Goal: Information Seeking & Learning: Learn about a topic

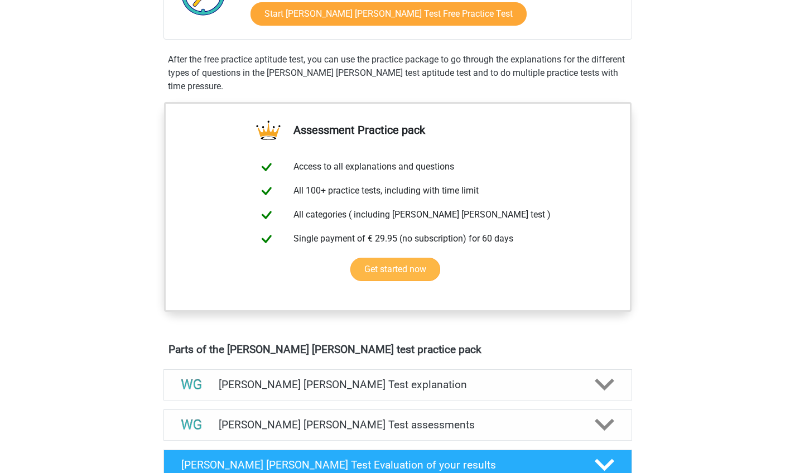
scroll to position [200, 0]
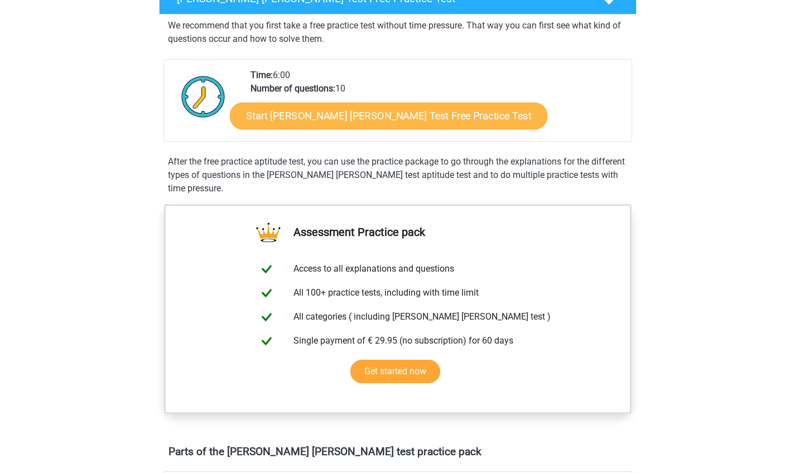
click at [404, 115] on link "Start Watson Glaser Test Free Practice Test" at bounding box center [388, 116] width 317 height 27
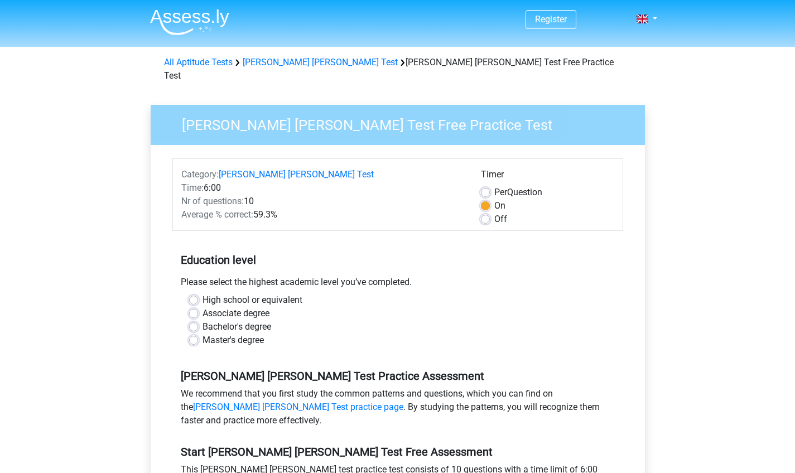
click at [202, 333] on label "Master's degree" at bounding box center [232, 339] width 61 height 13
click at [195, 333] on input "Master's degree" at bounding box center [193, 338] width 9 height 11
radio input "true"
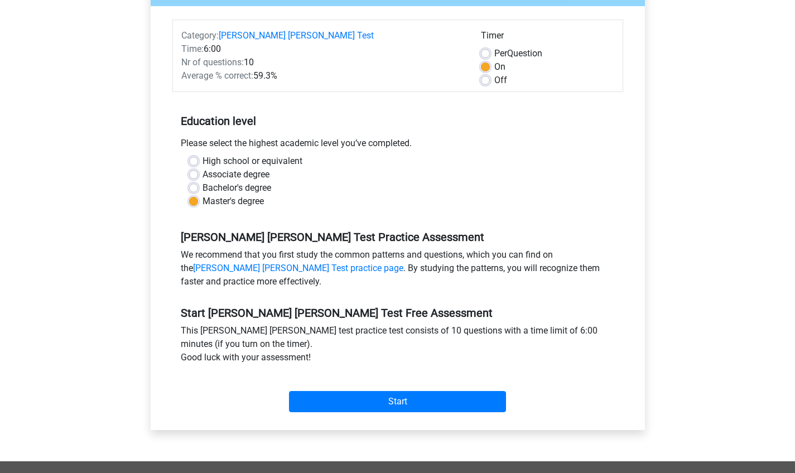
scroll to position [85, 0]
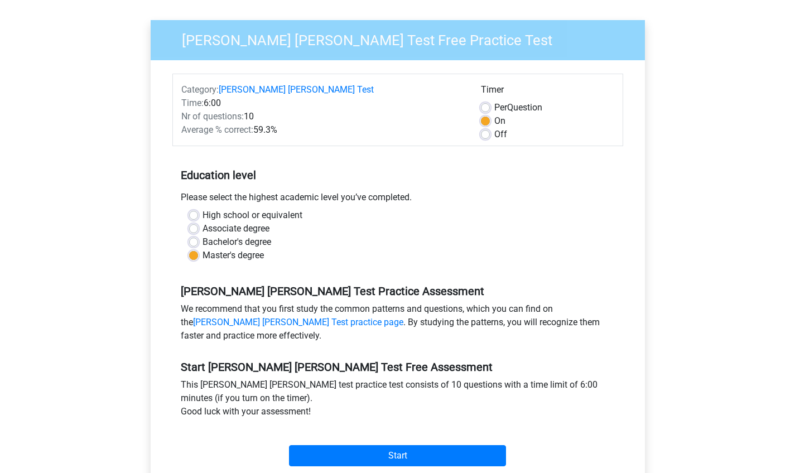
click at [494, 128] on label "Off" at bounding box center [500, 134] width 13 height 13
click at [486, 128] on input "Off" at bounding box center [485, 133] width 9 height 11
radio input "true"
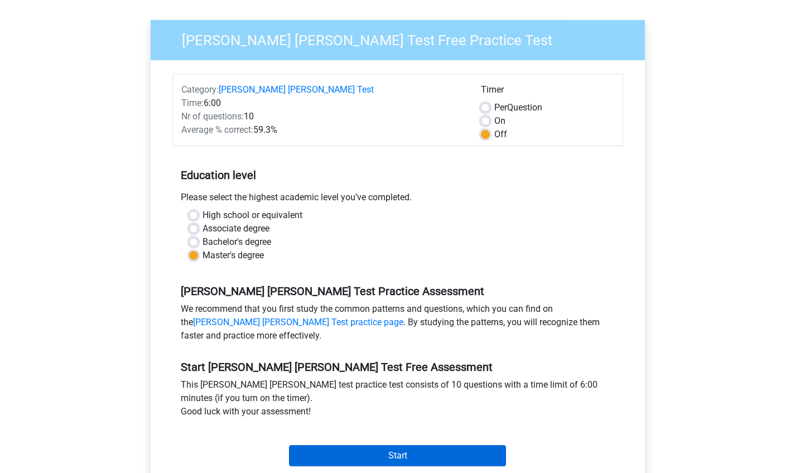
click at [430, 445] on input "Start" at bounding box center [397, 455] width 217 height 21
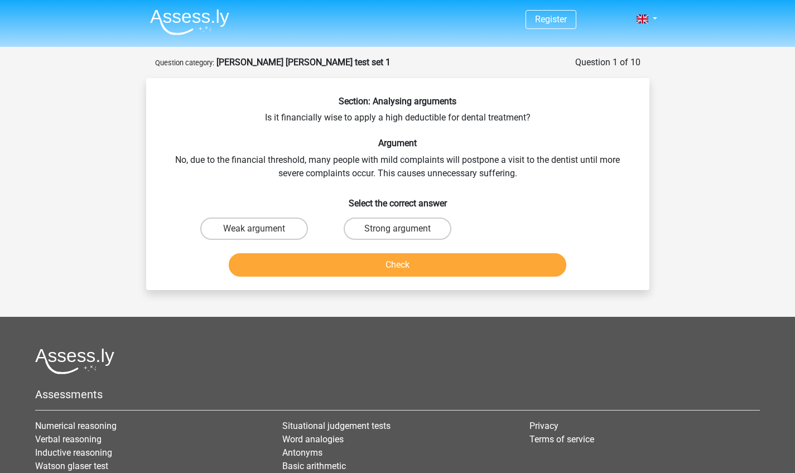
click at [257, 231] on input "Weak argument" at bounding box center [257, 232] width 7 height 7
radio input "true"
click at [441, 269] on button "Check" at bounding box center [397, 264] width 337 height 23
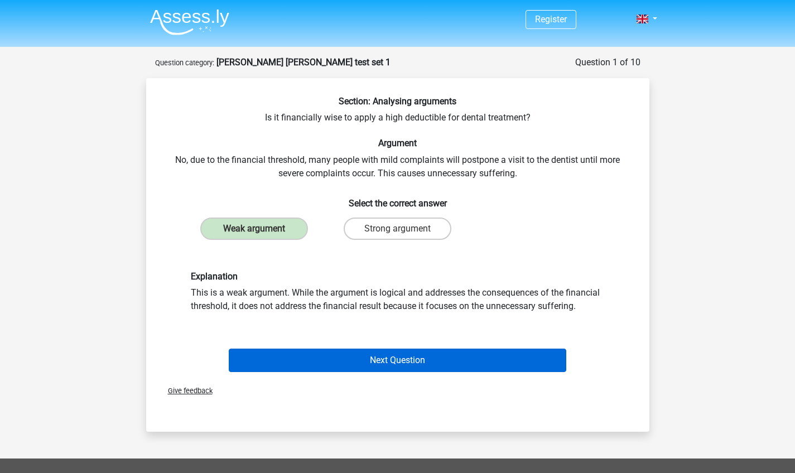
click at [377, 359] on button "Next Question" at bounding box center [397, 359] width 337 height 23
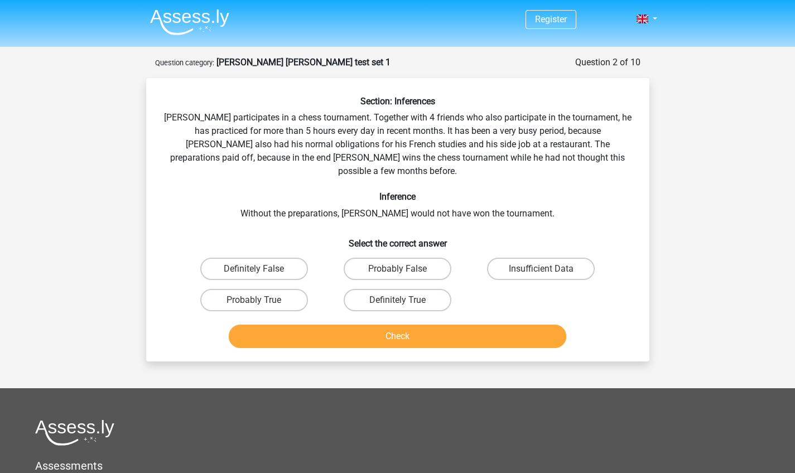
scroll to position [56, 0]
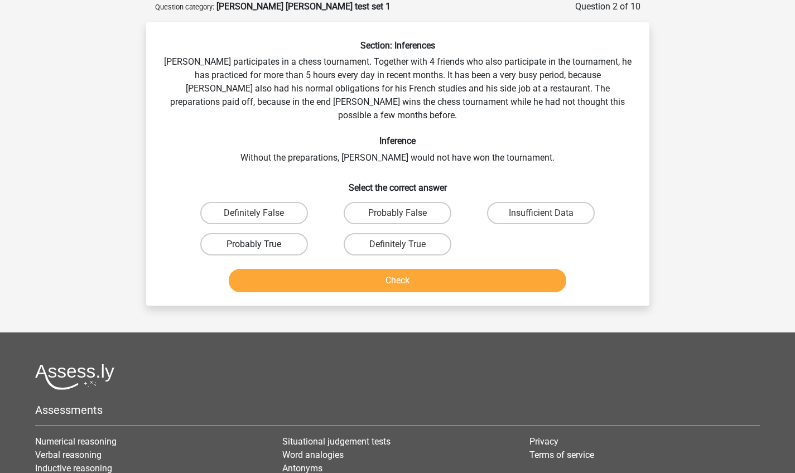
click at [241, 233] on label "Probably True" at bounding box center [254, 244] width 108 height 22
click at [254, 244] on input "Probably True" at bounding box center [257, 247] width 7 height 7
radio input "true"
click at [430, 269] on button "Check" at bounding box center [397, 280] width 337 height 23
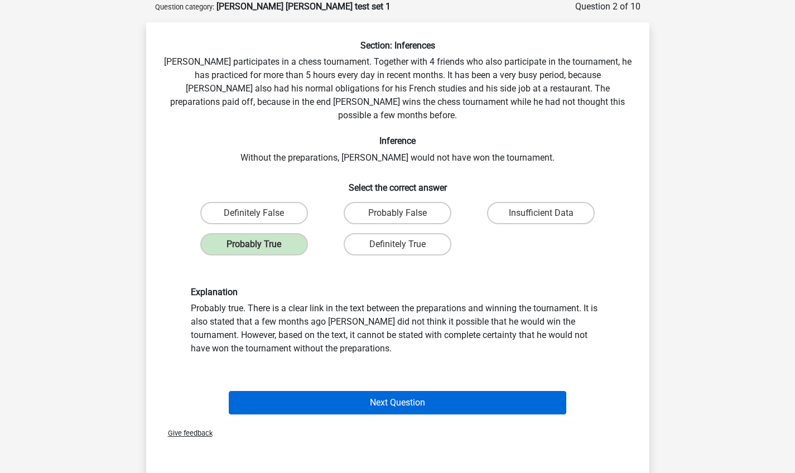
click at [376, 391] on button "Next Question" at bounding box center [397, 402] width 337 height 23
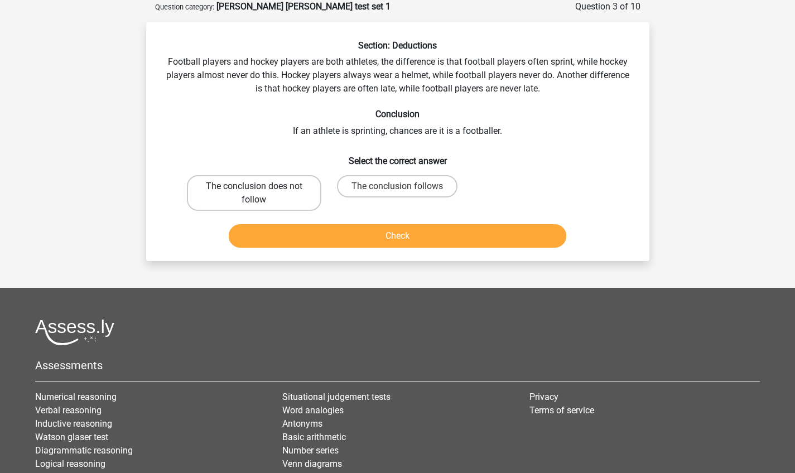
click at [308, 196] on label "The conclusion does not follow" at bounding box center [254, 193] width 134 height 36
click at [261, 193] on input "The conclusion does not follow" at bounding box center [257, 189] width 7 height 7
radio input "true"
click at [389, 235] on button "Check" at bounding box center [397, 235] width 337 height 23
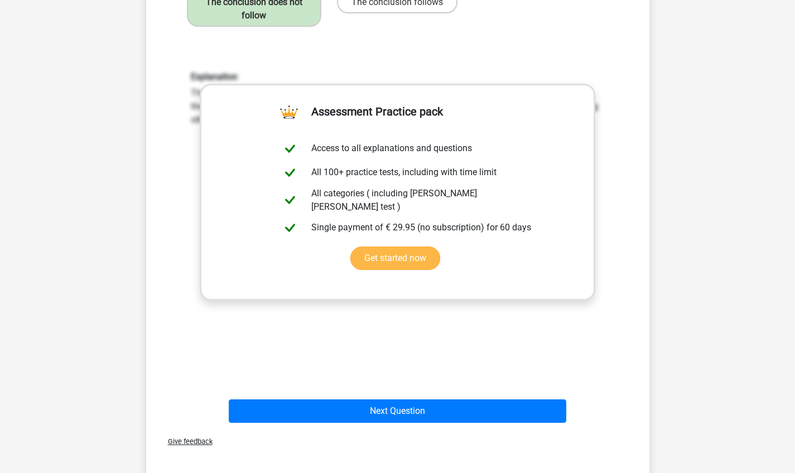
scroll to position [226, 0]
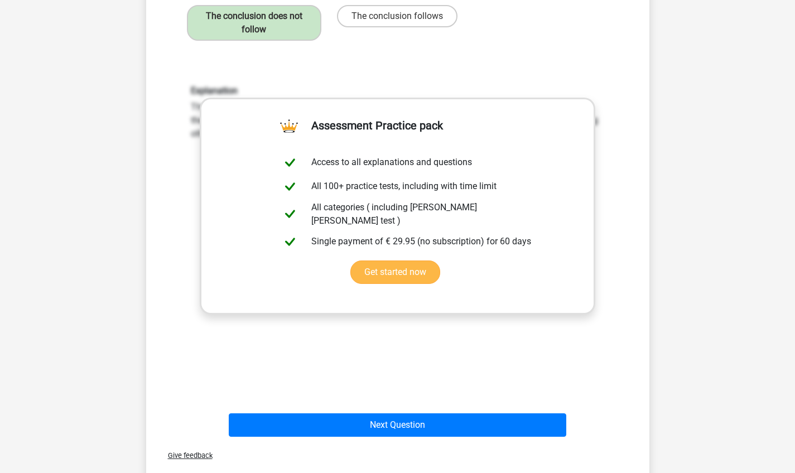
click at [440, 260] on link "Get started now" at bounding box center [395, 271] width 90 height 23
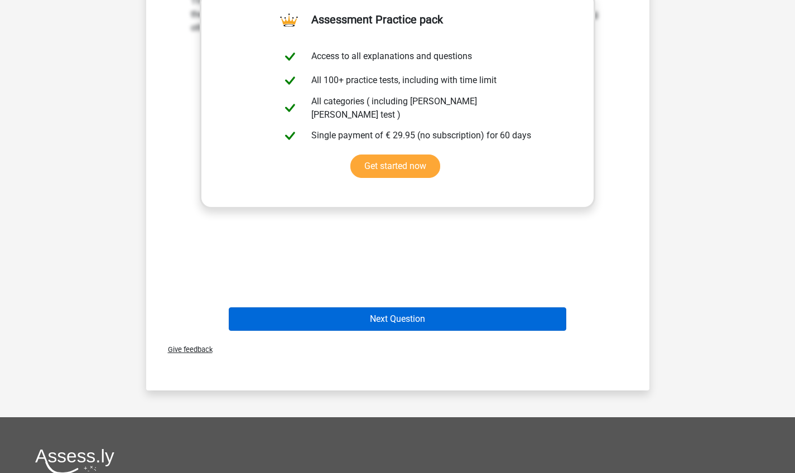
click at [346, 320] on button "Next Question" at bounding box center [397, 318] width 337 height 23
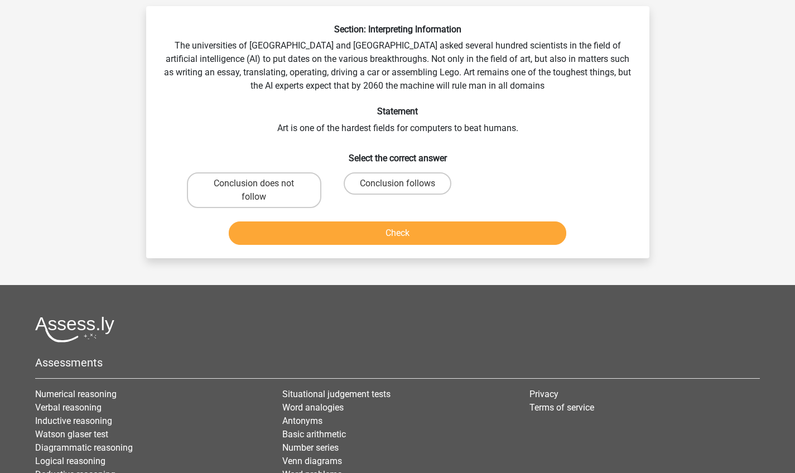
scroll to position [56, 0]
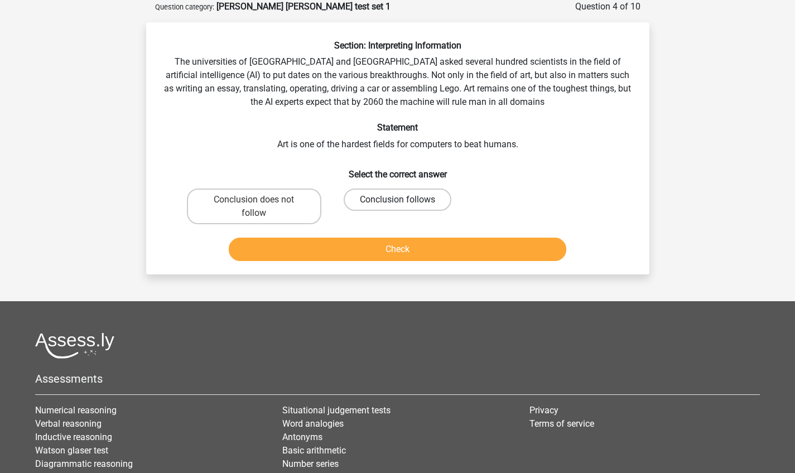
click at [389, 203] on label "Conclusion follows" at bounding box center [397, 199] width 108 height 22
click at [397, 203] on input "Conclusion follows" at bounding box center [400, 203] width 7 height 7
radio input "true"
click at [381, 236] on div "Check" at bounding box center [397, 247] width 467 height 37
click at [381, 246] on button "Check" at bounding box center [397, 249] width 337 height 23
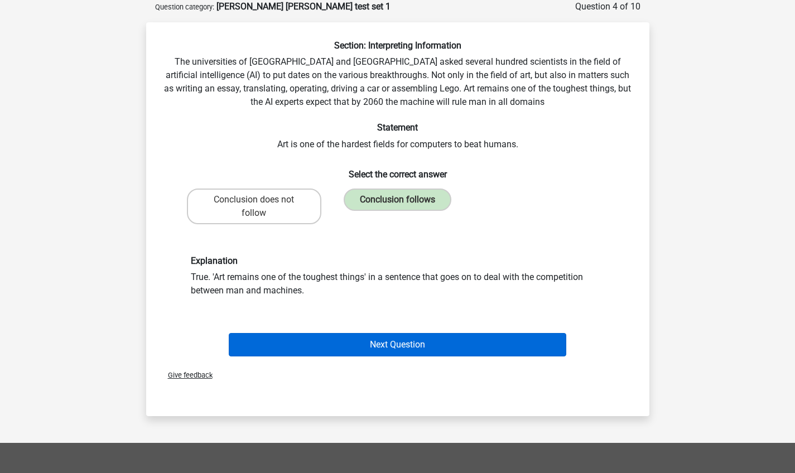
click at [420, 343] on button "Next Question" at bounding box center [397, 344] width 337 height 23
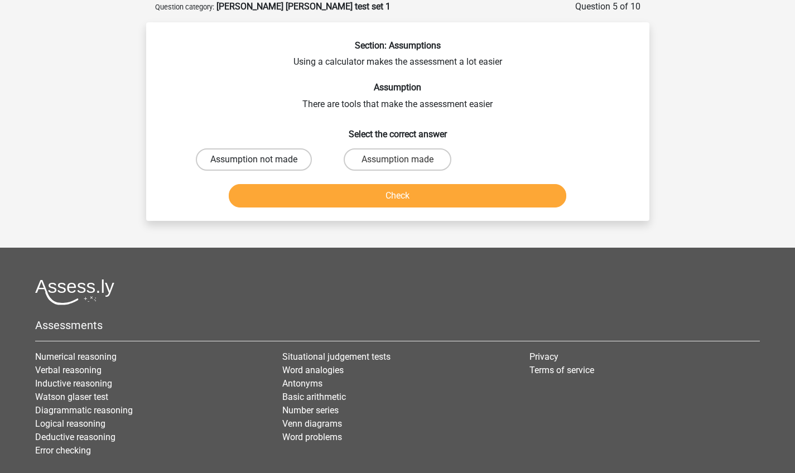
click at [292, 159] on label "Assumption not made" at bounding box center [254, 159] width 116 height 22
click at [261, 159] on input "Assumption not made" at bounding box center [257, 162] width 7 height 7
radio input "true"
click at [427, 200] on button "Check" at bounding box center [397, 195] width 337 height 23
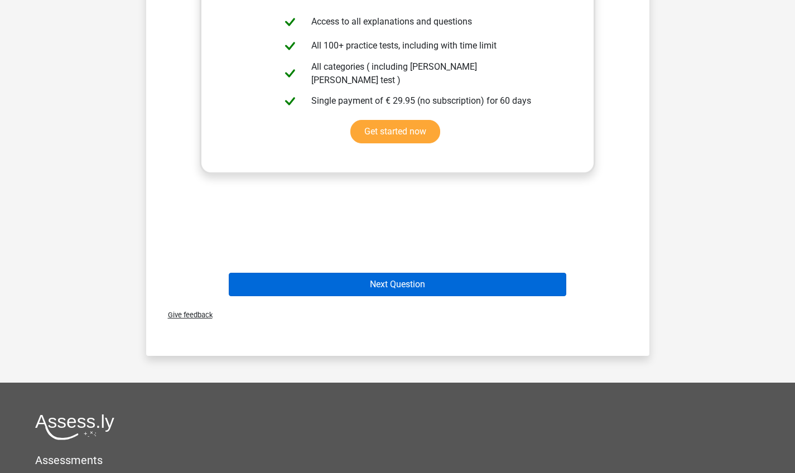
click at [386, 287] on button "Next Question" at bounding box center [397, 284] width 337 height 23
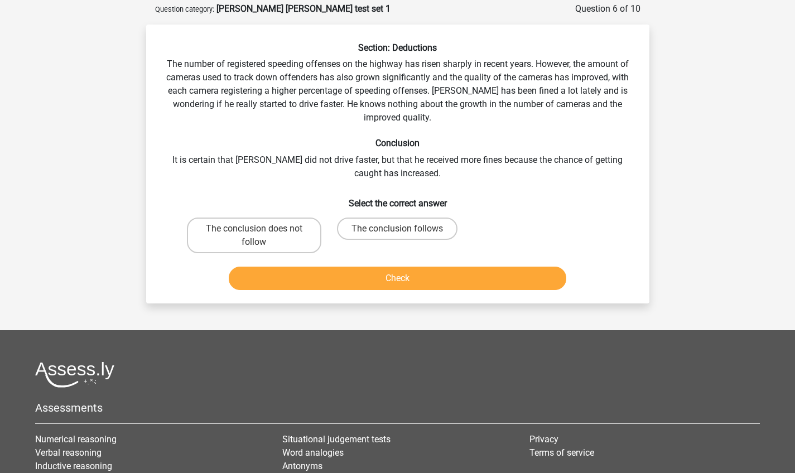
scroll to position [51, 0]
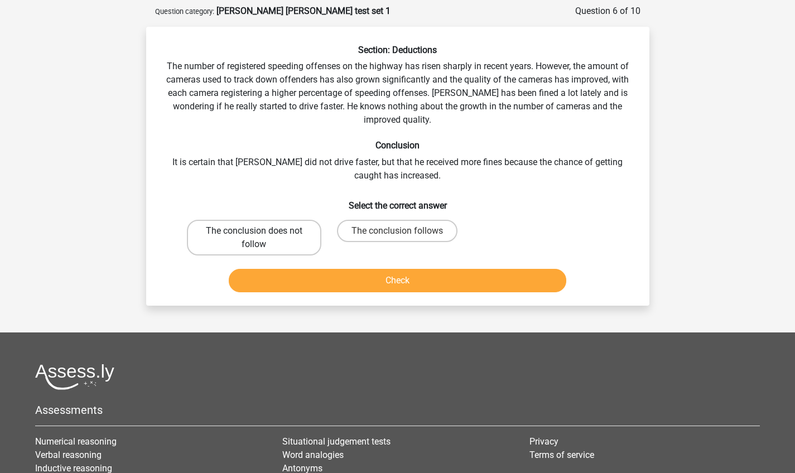
click at [287, 242] on label "The conclusion does not follow" at bounding box center [254, 238] width 134 height 36
click at [261, 238] on input "The conclusion does not follow" at bounding box center [257, 234] width 7 height 7
radio input "true"
click at [363, 265] on div "Check" at bounding box center [397, 278] width 467 height 37
click at [364, 275] on button "Check" at bounding box center [397, 280] width 337 height 23
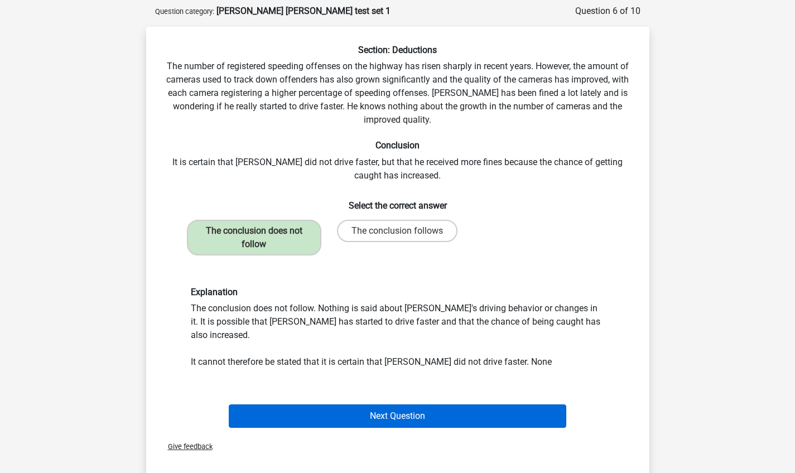
click at [409, 409] on button "Next Question" at bounding box center [397, 415] width 337 height 23
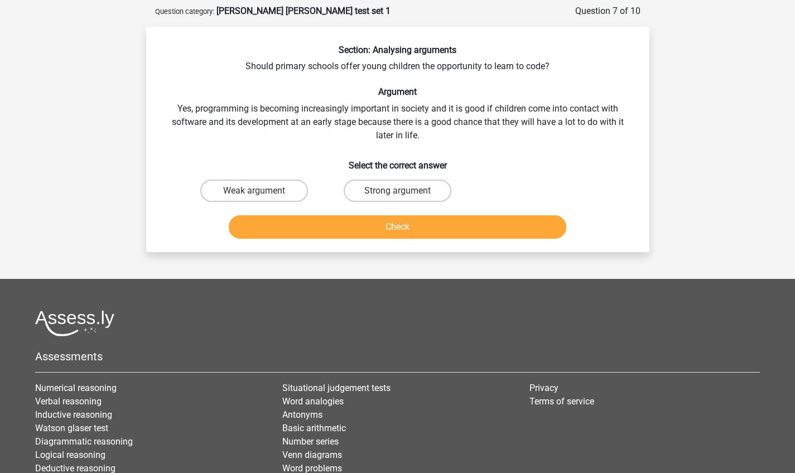
scroll to position [56, 0]
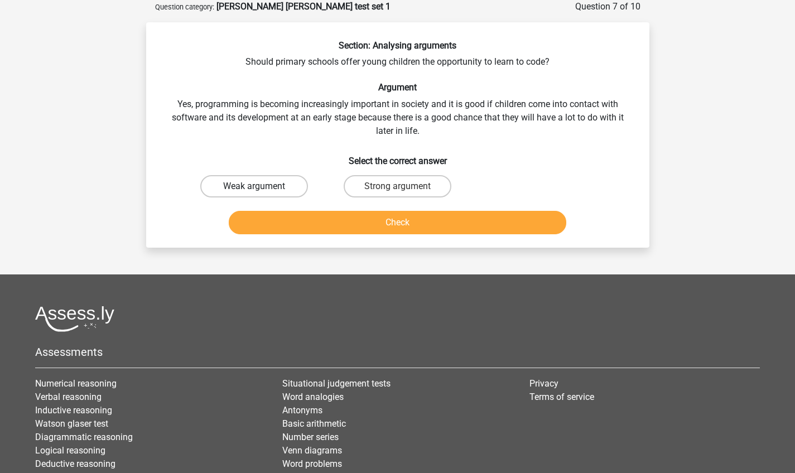
click at [282, 181] on label "Weak argument" at bounding box center [254, 186] width 108 height 22
click at [261, 186] on input "Weak argument" at bounding box center [257, 189] width 7 height 7
radio input "true"
click at [411, 221] on button "Check" at bounding box center [397, 222] width 337 height 23
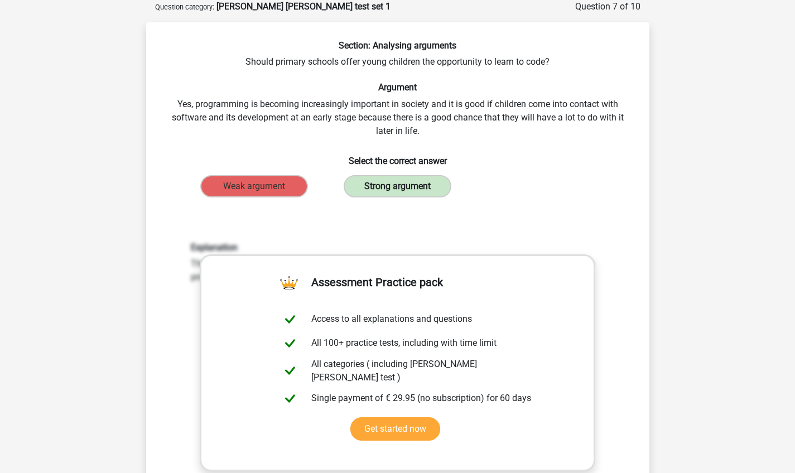
click at [399, 183] on label "Strong argument" at bounding box center [397, 186] width 108 height 22
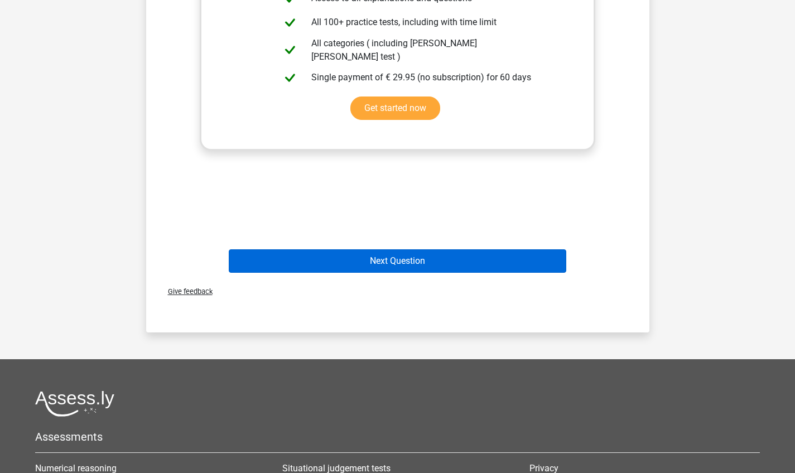
click at [447, 260] on button "Next Question" at bounding box center [397, 260] width 337 height 23
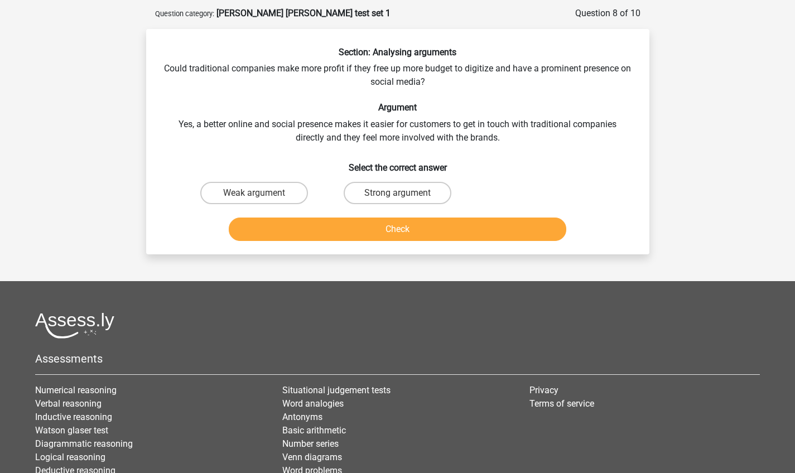
scroll to position [31, 0]
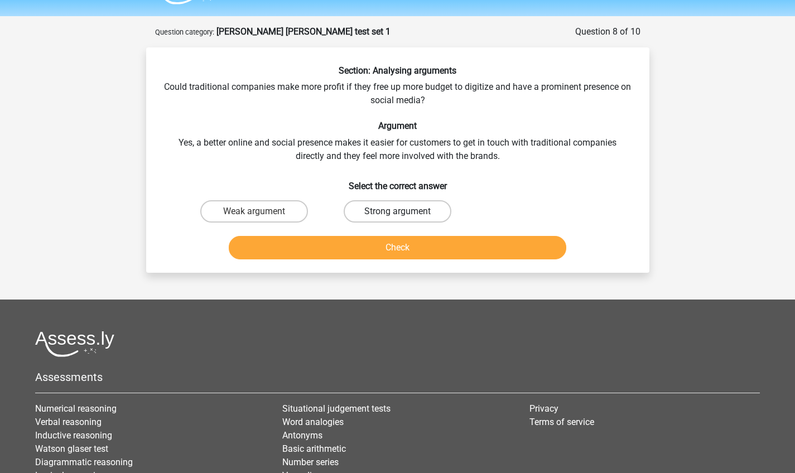
click at [419, 205] on label "Strong argument" at bounding box center [397, 211] width 108 height 22
click at [404, 211] on input "Strong argument" at bounding box center [400, 214] width 7 height 7
radio input "true"
click at [425, 248] on button "Check" at bounding box center [397, 247] width 337 height 23
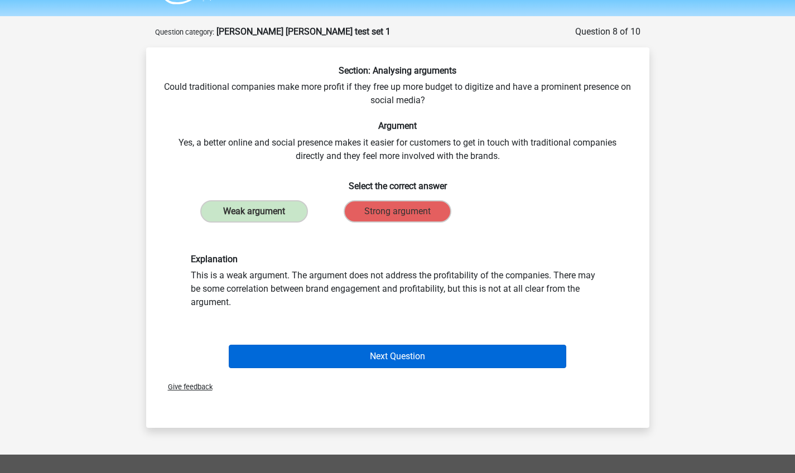
click at [388, 349] on button "Next Question" at bounding box center [397, 356] width 337 height 23
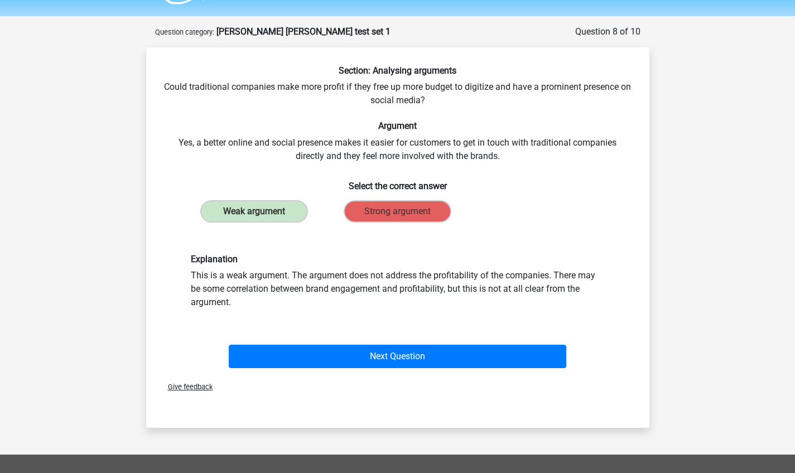
scroll to position [56, 0]
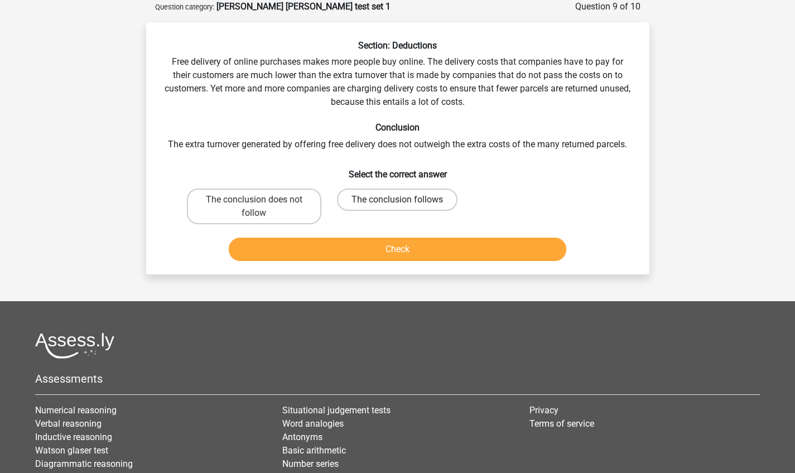
click at [433, 192] on label "The conclusion follows" at bounding box center [397, 199] width 120 height 22
click at [404, 200] on input "The conclusion follows" at bounding box center [400, 203] width 7 height 7
radio input "true"
click at [424, 245] on button "Check" at bounding box center [397, 249] width 337 height 23
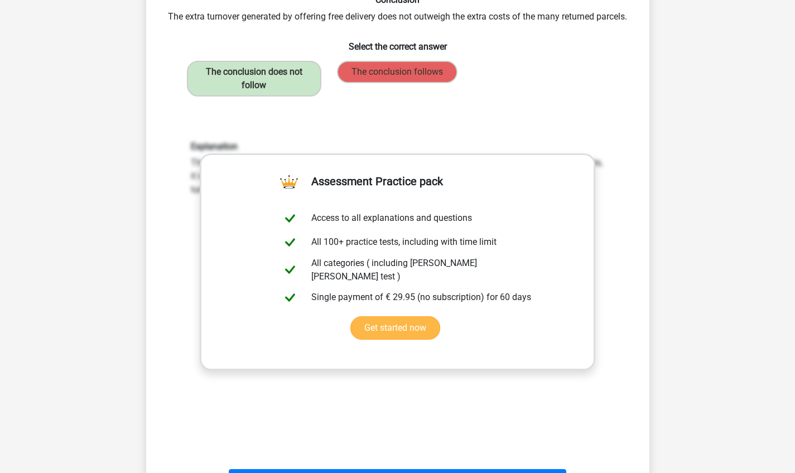
scroll to position [281, 0]
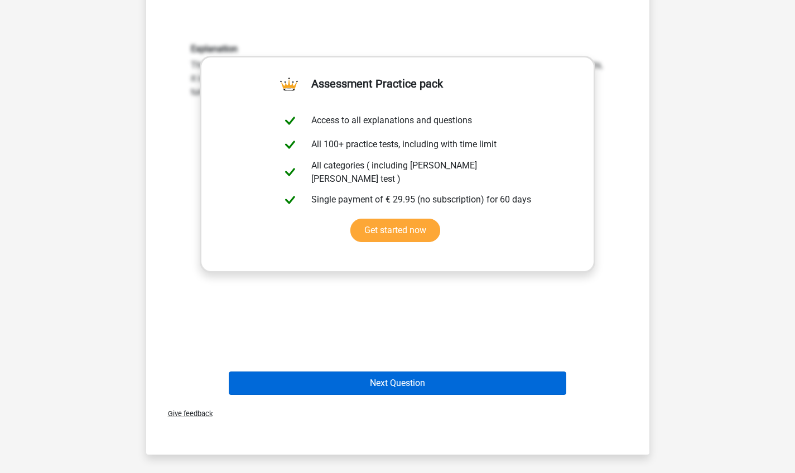
click at [394, 373] on button "Next Question" at bounding box center [397, 382] width 337 height 23
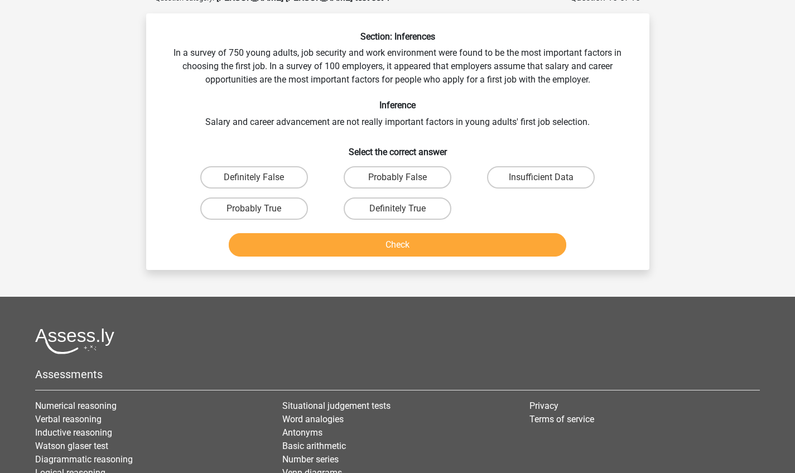
scroll to position [56, 0]
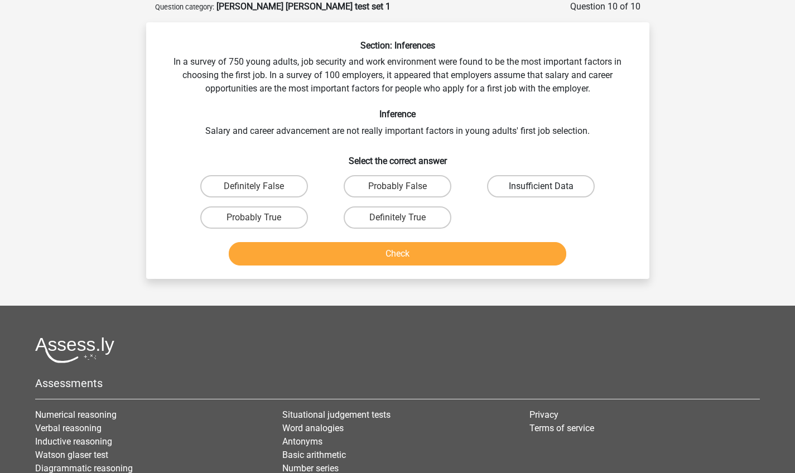
click at [561, 193] on label "Insufficient Data" at bounding box center [541, 186] width 108 height 22
click at [548, 193] on input "Insufficient Data" at bounding box center [544, 189] width 7 height 7
radio input "true"
click at [506, 250] on button "Check" at bounding box center [397, 253] width 337 height 23
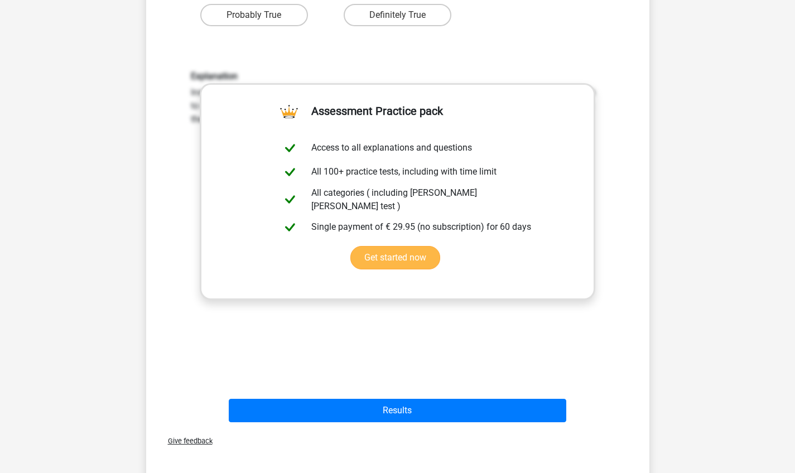
scroll to position [260, 0]
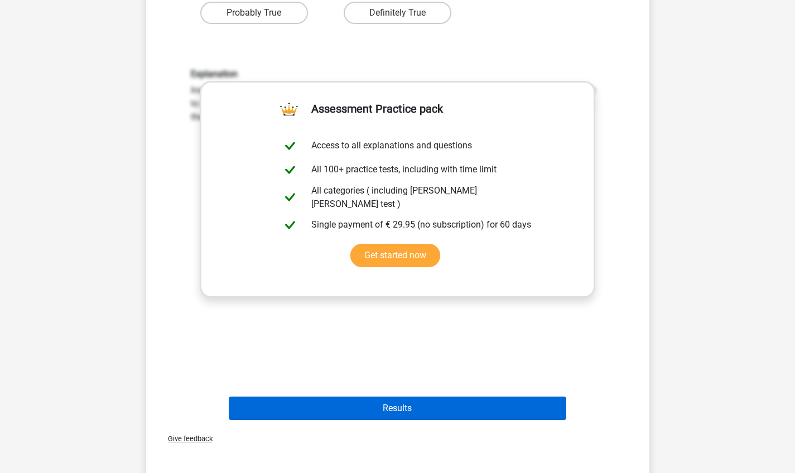
click at [458, 401] on button "Results" at bounding box center [397, 407] width 337 height 23
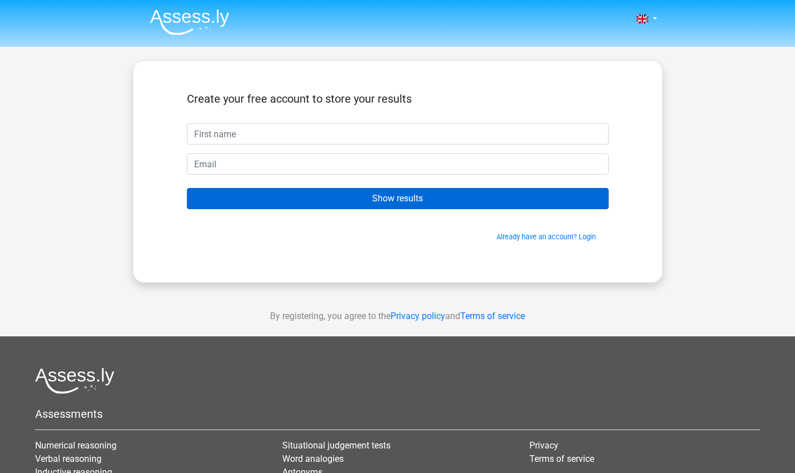
click at [439, 198] on input "Show results" at bounding box center [398, 198] width 422 height 21
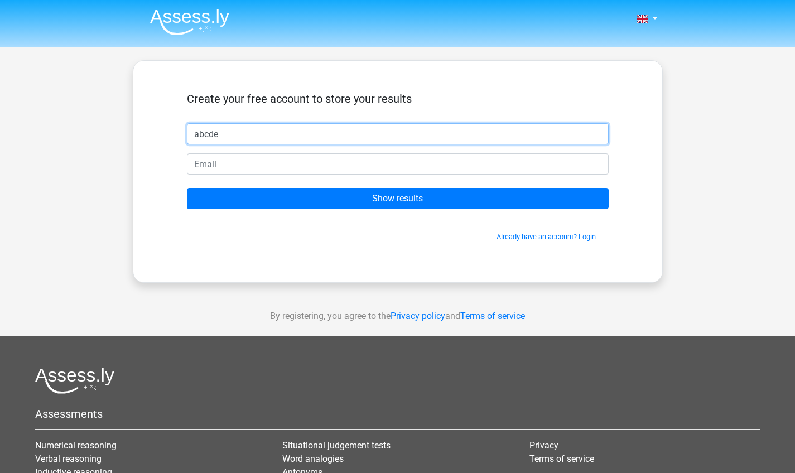
type input "abcde"
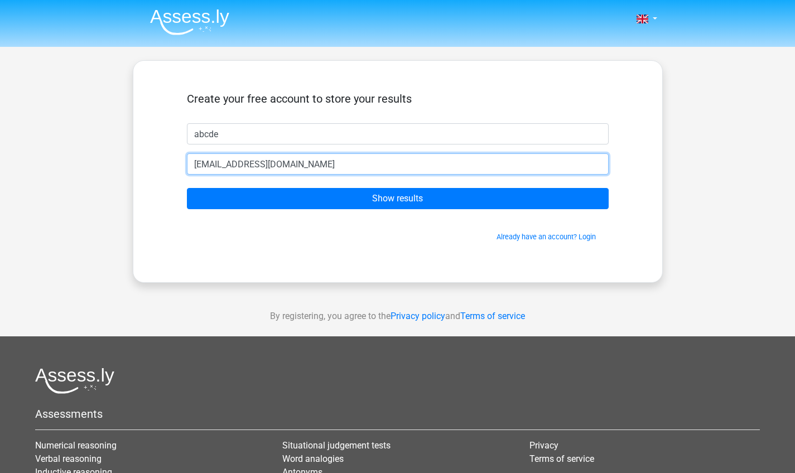
type input "[EMAIL_ADDRESS][DOMAIN_NAME]"
click at [397, 198] on input "Show results" at bounding box center [398, 198] width 422 height 21
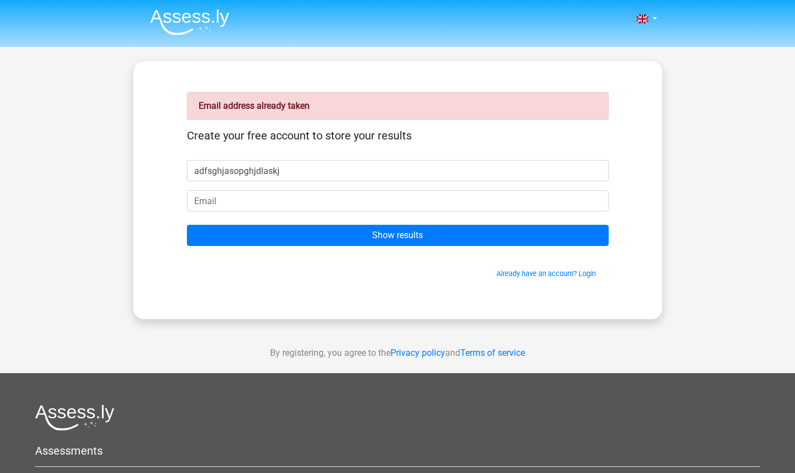
type input "adfsghjasopghjdlaskj"
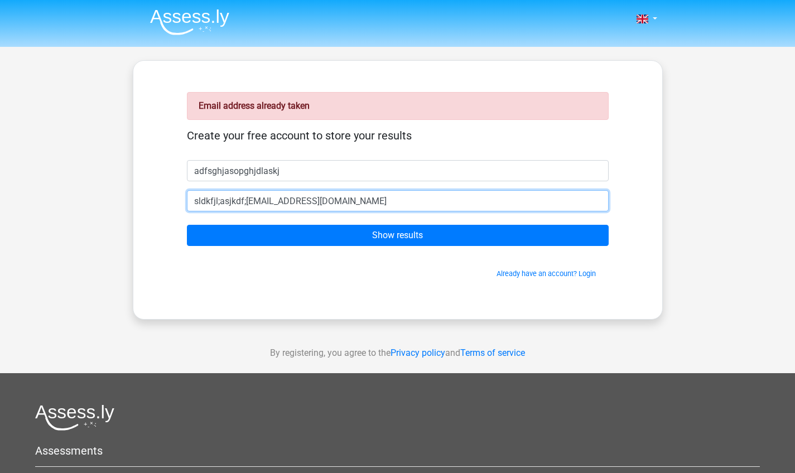
click at [397, 235] on input "Show results" at bounding box center [398, 235] width 422 height 21
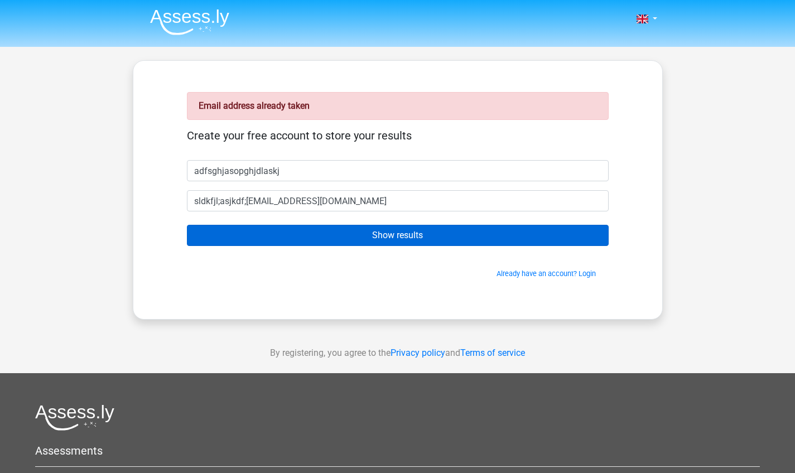
click at [342, 236] on input "Show results" at bounding box center [398, 235] width 422 height 21
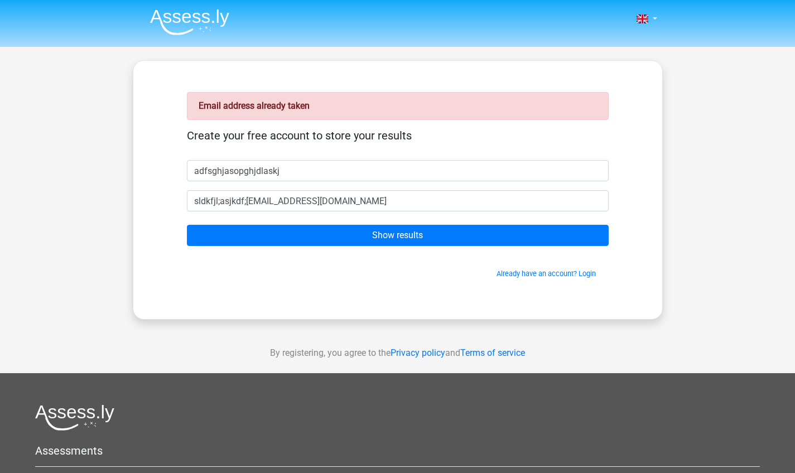
click at [351, 282] on div "Email address already taken Create your free account to store your results adfs…" at bounding box center [397, 190] width 475 height 205
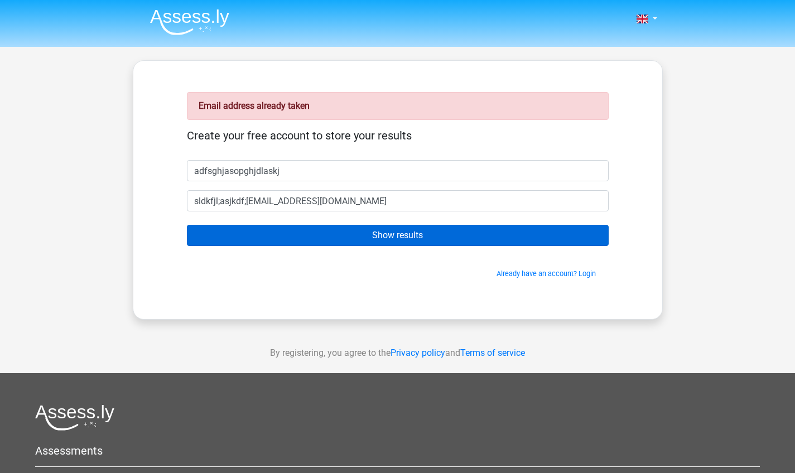
click at [382, 235] on input "Show results" at bounding box center [398, 235] width 422 height 21
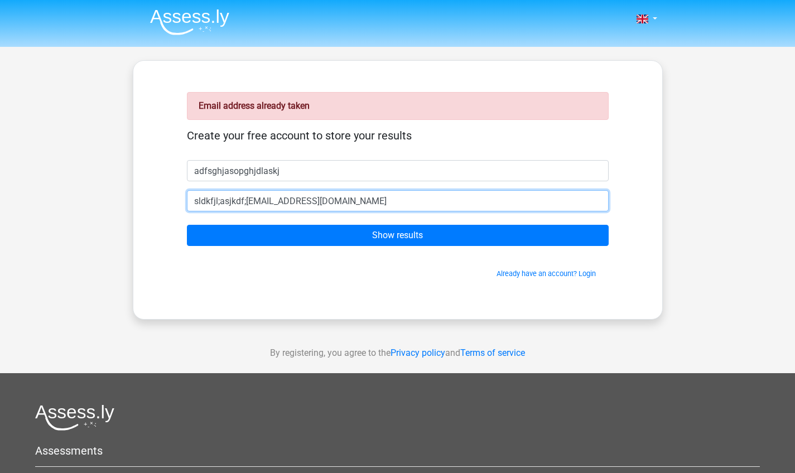
drag, startPoint x: 254, startPoint y: 201, endPoint x: 198, endPoint y: 201, distance: 55.8
click at [198, 201] on input "sldkfjl;asjkdf;la@gmail.com" at bounding box center [398, 200] width 422 height 21
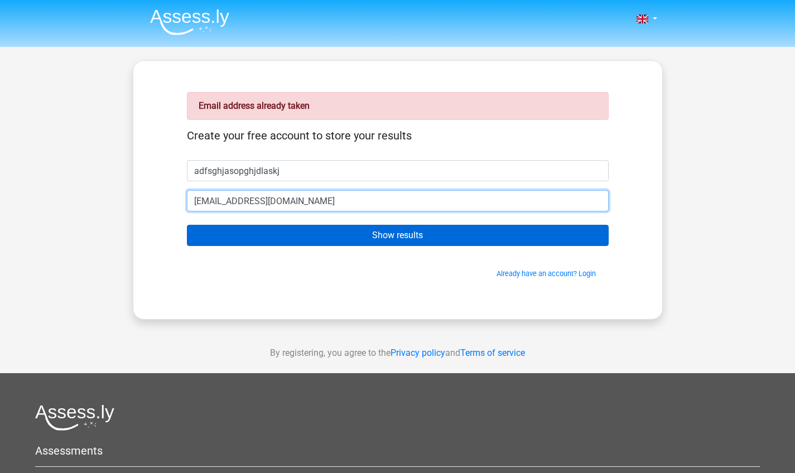
type input "[EMAIL_ADDRESS][DOMAIN_NAME]"
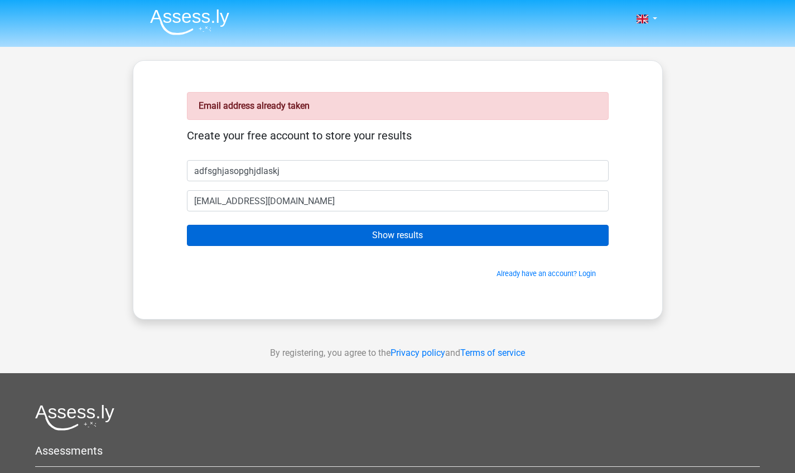
click at [230, 239] on input "Show results" at bounding box center [398, 235] width 422 height 21
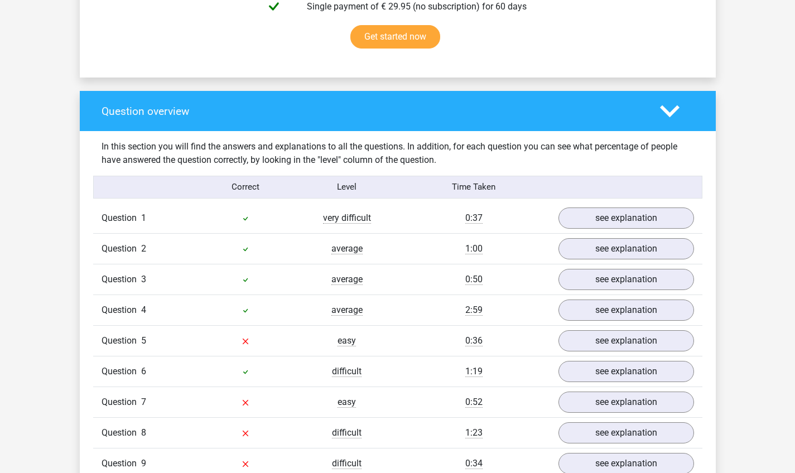
scroll to position [887, 0]
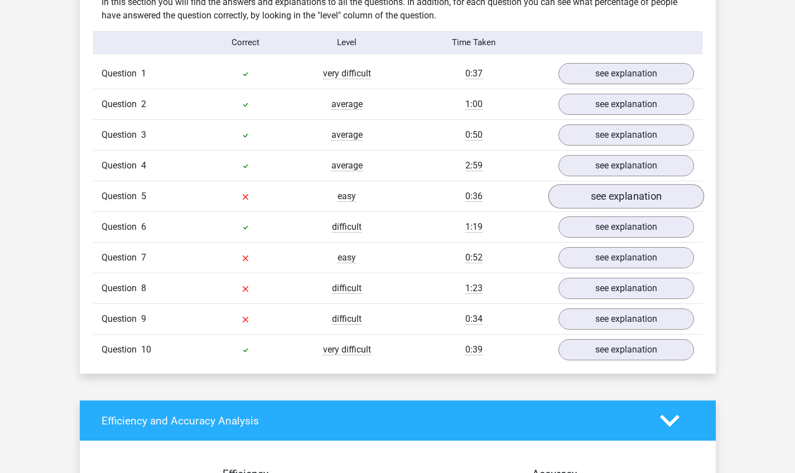
click at [643, 191] on link "see explanation" at bounding box center [626, 196] width 156 height 25
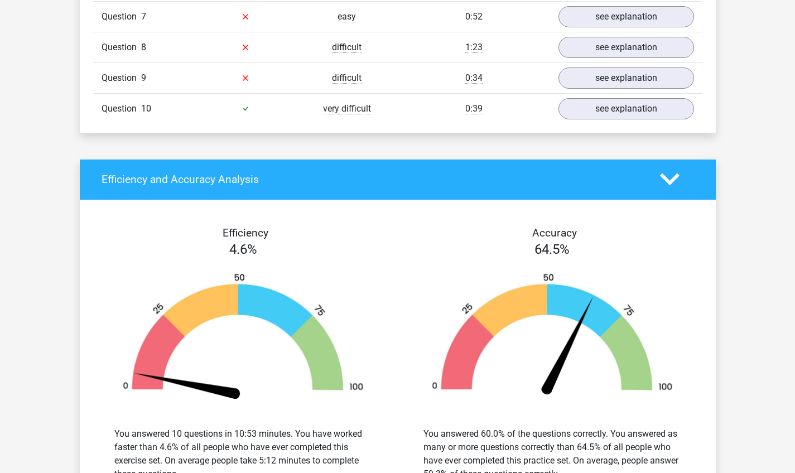
scroll to position [1495, 0]
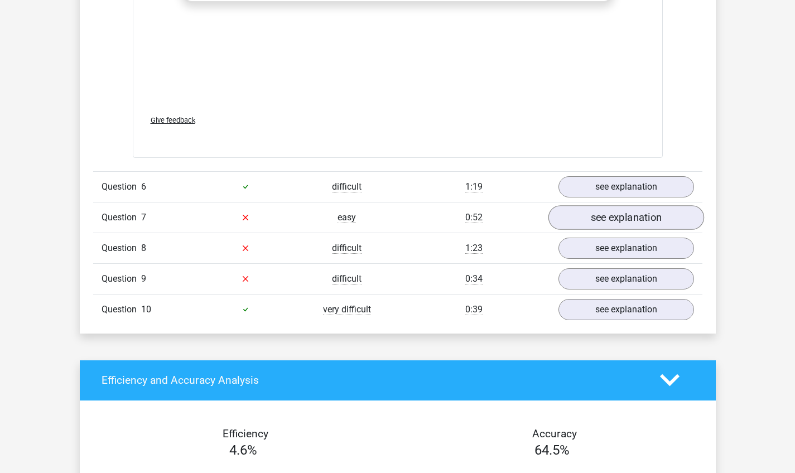
click at [622, 210] on link "see explanation" at bounding box center [626, 217] width 156 height 25
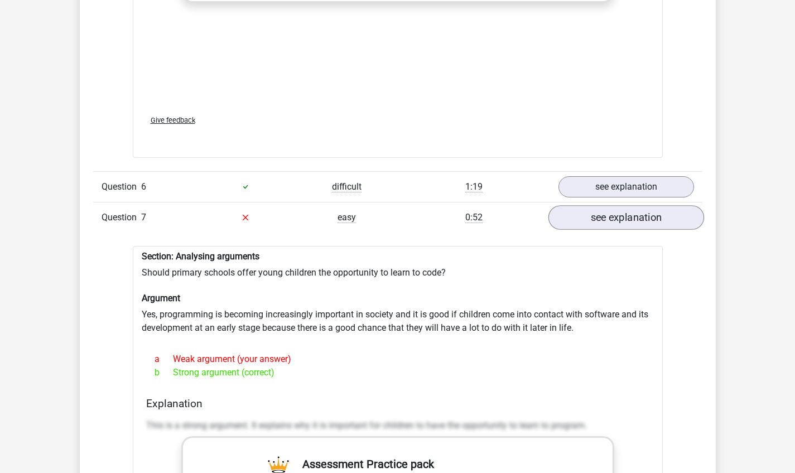
click at [622, 210] on link "see explanation" at bounding box center [626, 217] width 156 height 25
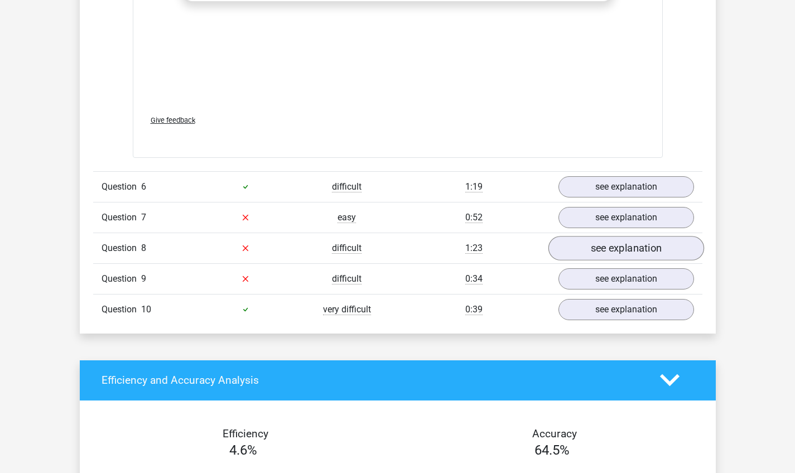
click at [618, 236] on link "see explanation" at bounding box center [626, 248] width 156 height 25
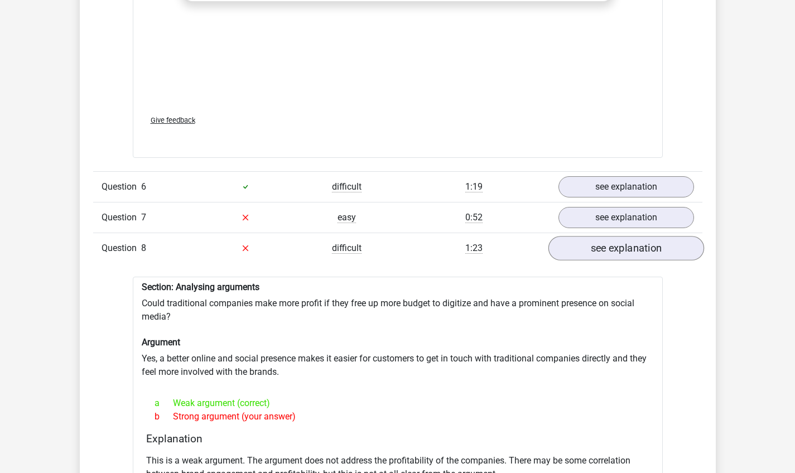
scroll to position [1543, 0]
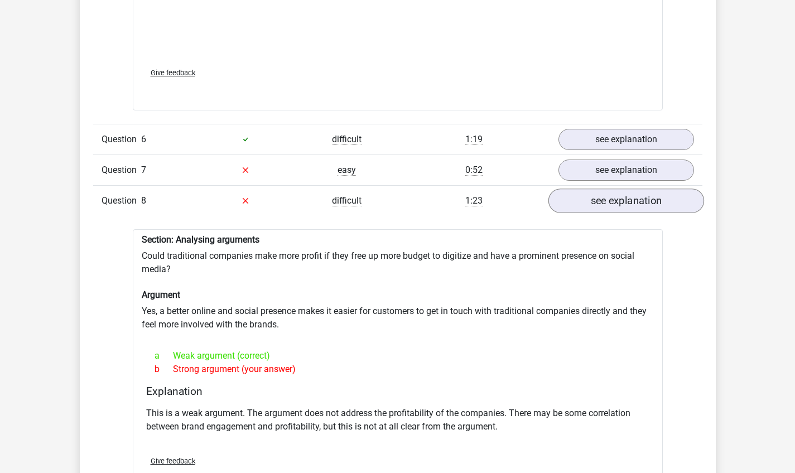
click at [615, 199] on link "see explanation" at bounding box center [626, 200] width 156 height 25
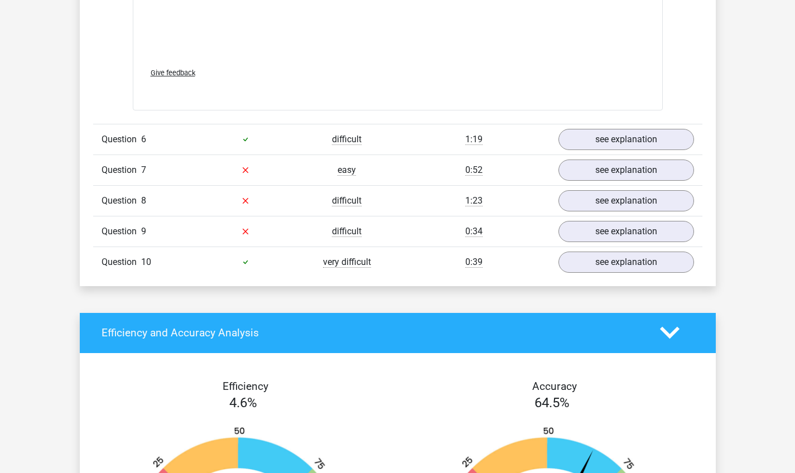
scroll to position [0, 0]
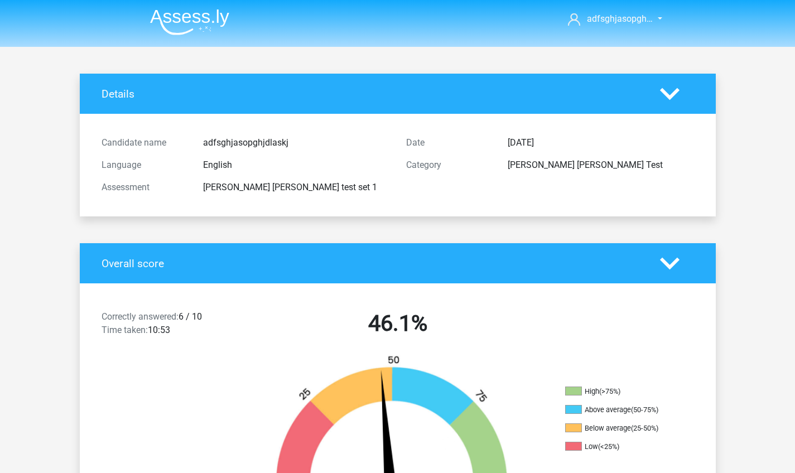
click at [666, 94] on polygon at bounding box center [670, 94] width 20 height 12
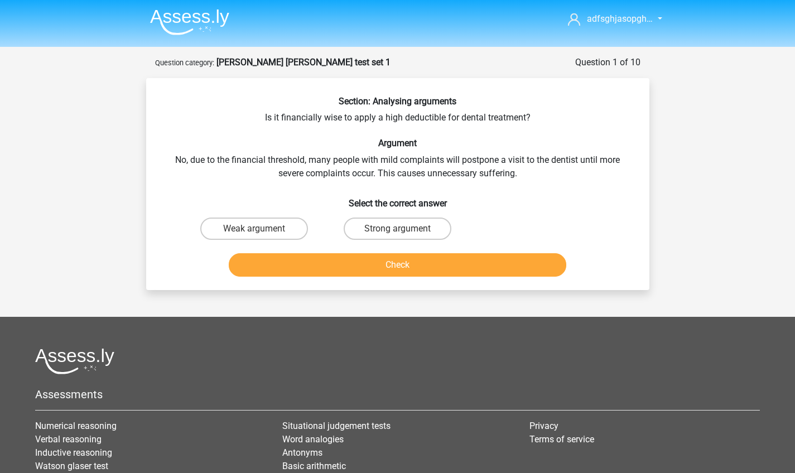
scroll to position [138, 0]
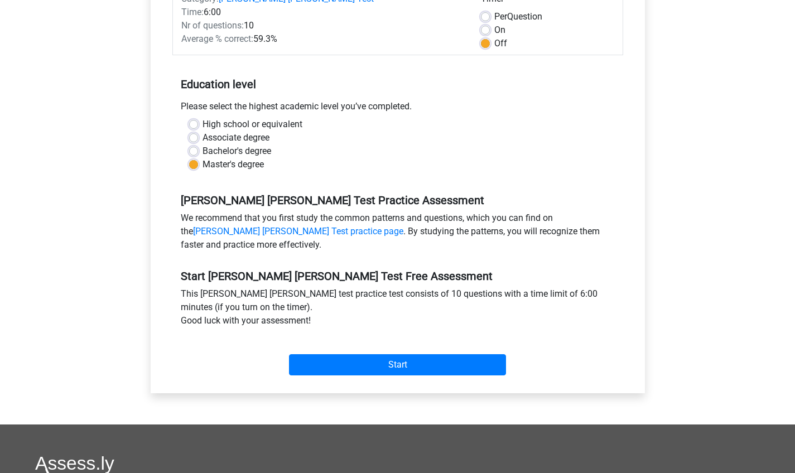
scroll to position [265, 0]
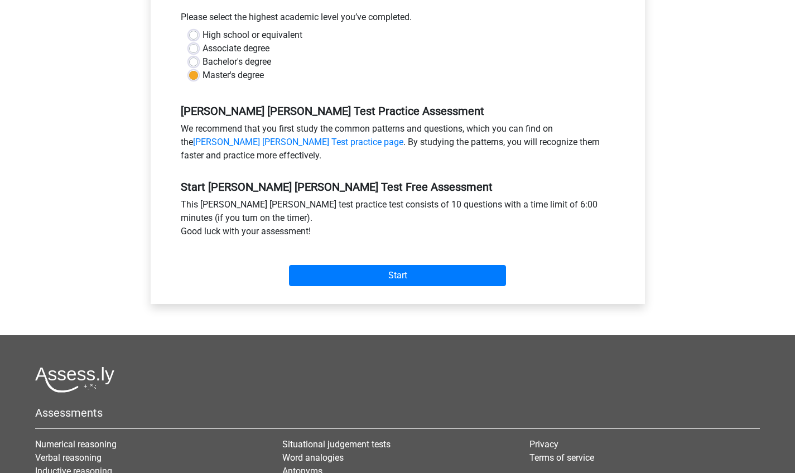
click at [202, 55] on label "Bachelor's degree" at bounding box center [236, 61] width 69 height 13
click at [191, 55] on input "Bachelor's degree" at bounding box center [193, 60] width 9 height 11
radio input "true"
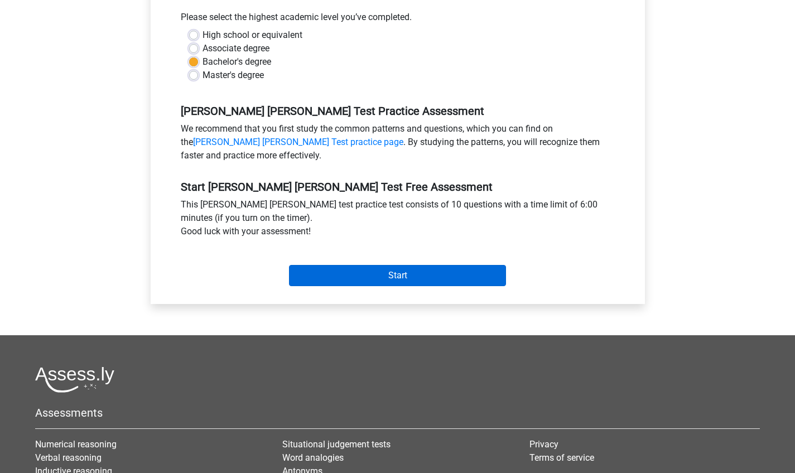
click at [396, 265] on input "Start" at bounding box center [397, 275] width 217 height 21
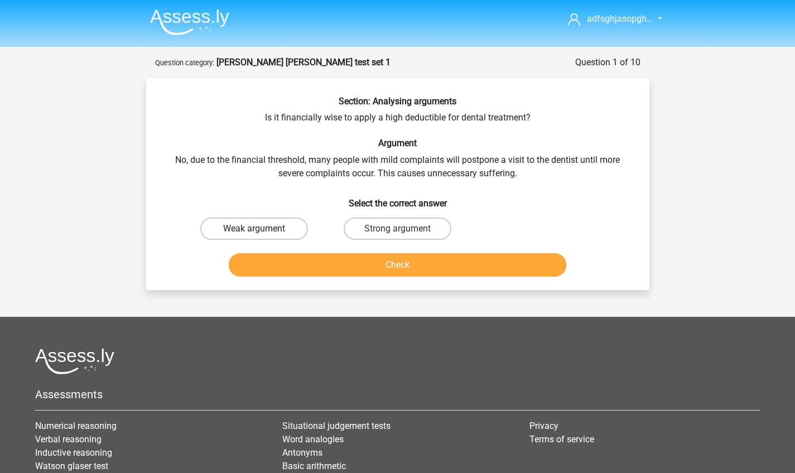
click at [261, 231] on label "Weak argument" at bounding box center [254, 228] width 108 height 22
click at [261, 231] on input "Weak argument" at bounding box center [257, 232] width 7 height 7
radio input "true"
click at [395, 267] on button "Check" at bounding box center [397, 264] width 337 height 23
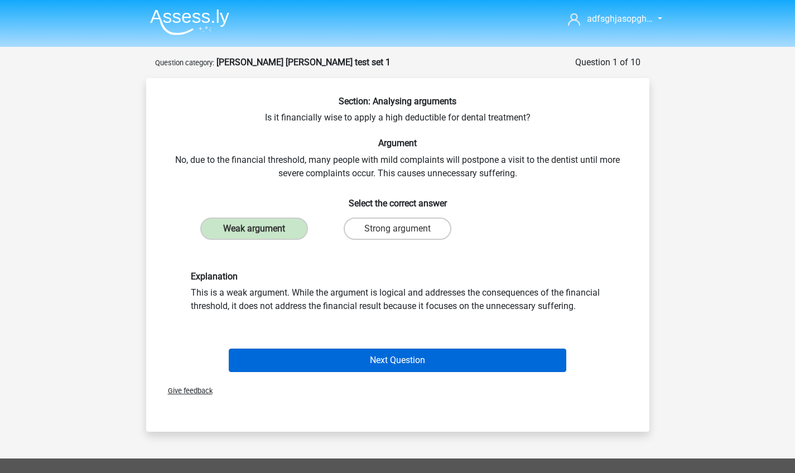
click at [382, 352] on button "Next Question" at bounding box center [397, 359] width 337 height 23
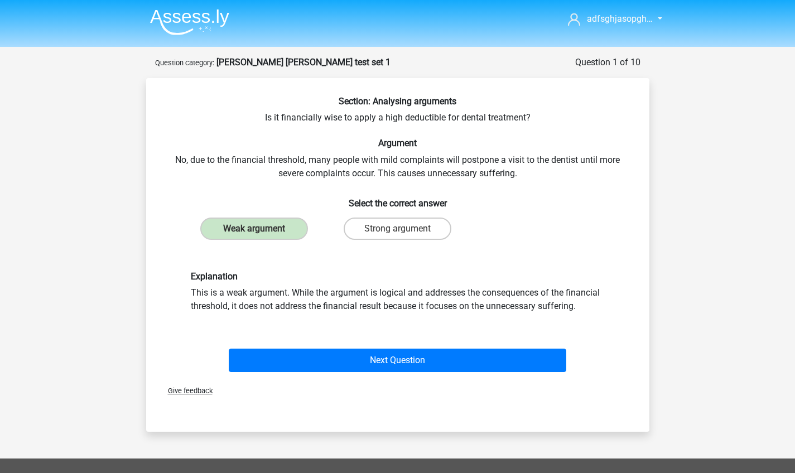
scroll to position [56, 0]
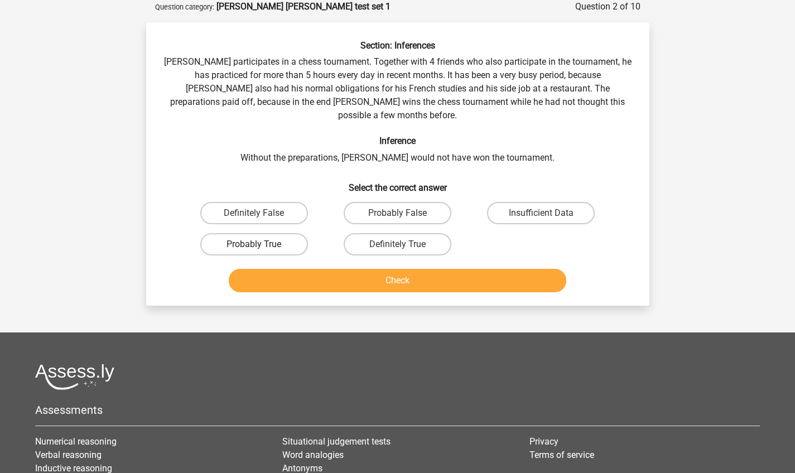
click at [272, 233] on label "Probably True" at bounding box center [254, 244] width 108 height 22
click at [261, 244] on input "Probably True" at bounding box center [257, 247] width 7 height 7
radio input "true"
click at [353, 272] on button "Check" at bounding box center [397, 280] width 337 height 23
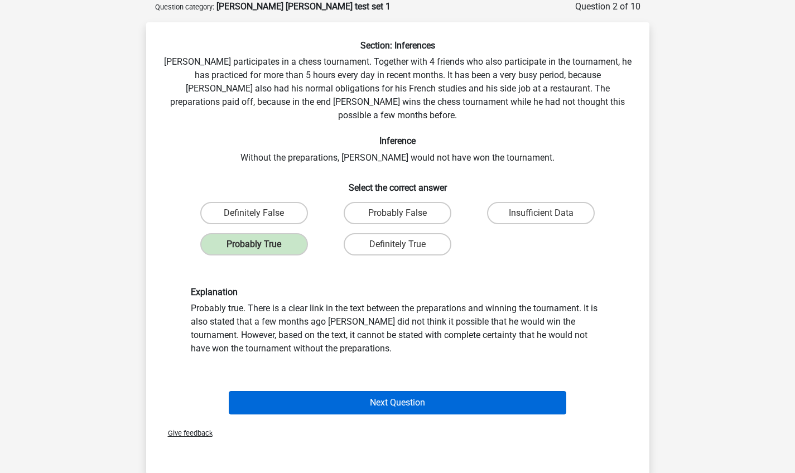
click at [429, 391] on button "Next Question" at bounding box center [397, 402] width 337 height 23
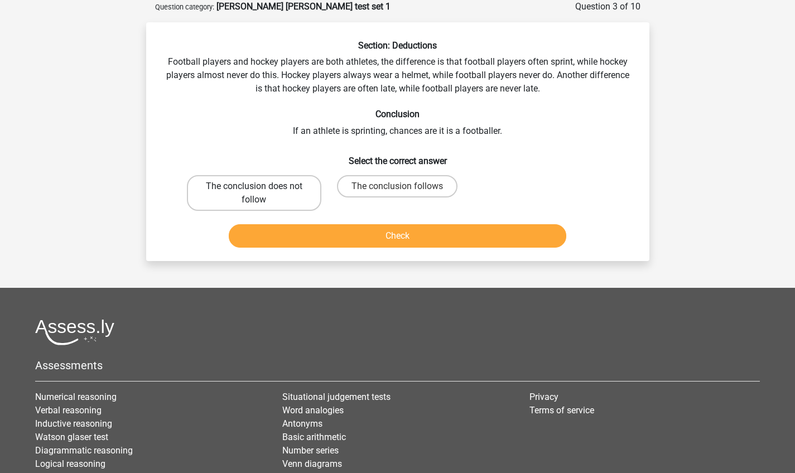
click at [298, 201] on label "The conclusion does not follow" at bounding box center [254, 193] width 134 height 36
click at [261, 193] on input "The conclusion does not follow" at bounding box center [257, 189] width 7 height 7
radio input "true"
click at [380, 240] on button "Check" at bounding box center [397, 235] width 337 height 23
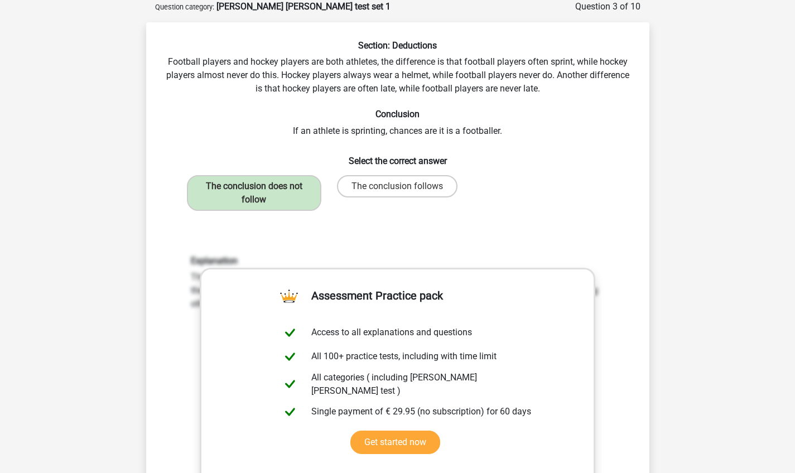
scroll to position [273, 0]
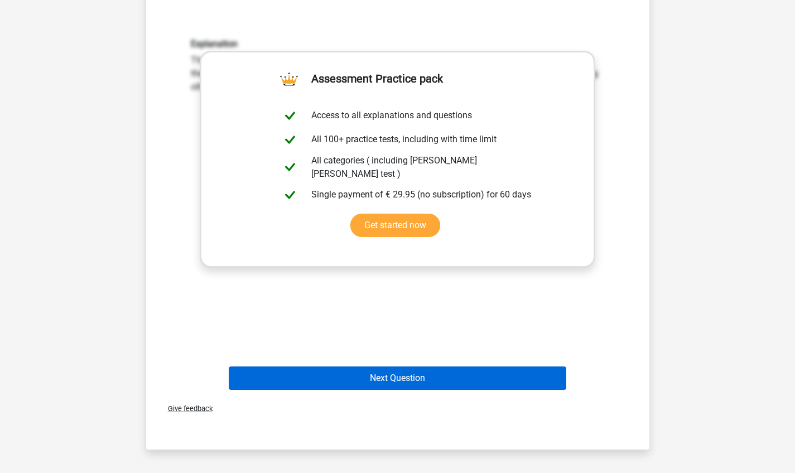
click at [451, 369] on button "Next Question" at bounding box center [397, 377] width 337 height 23
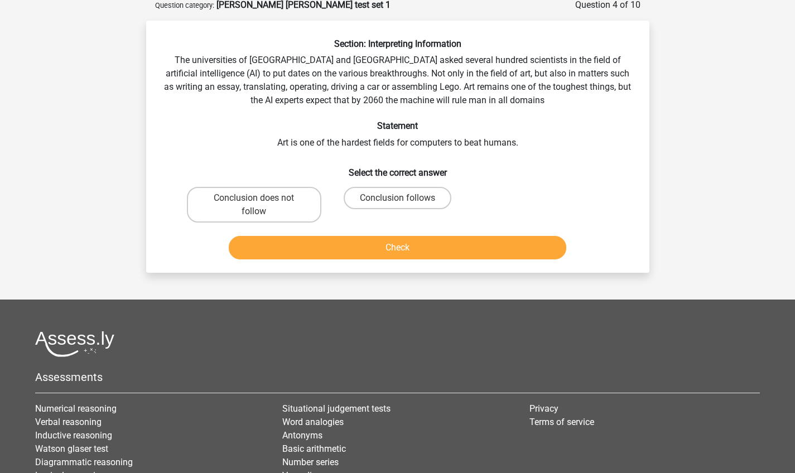
scroll to position [56, 0]
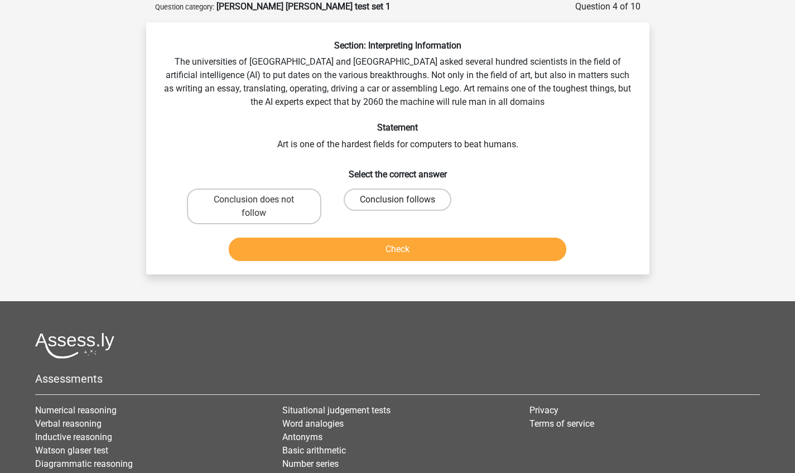
click at [393, 199] on label "Conclusion follows" at bounding box center [397, 199] width 108 height 22
click at [397, 200] on input "Conclusion follows" at bounding box center [400, 203] width 7 height 7
radio input "true"
click at [387, 248] on button "Check" at bounding box center [397, 249] width 337 height 23
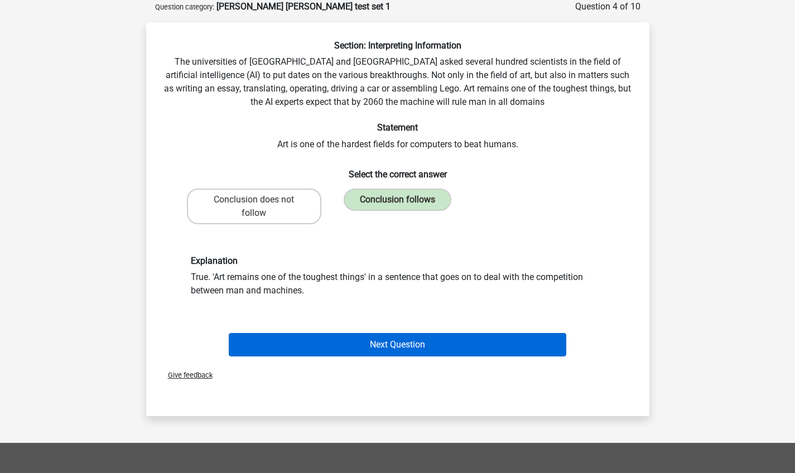
click at [444, 347] on button "Next Question" at bounding box center [397, 344] width 337 height 23
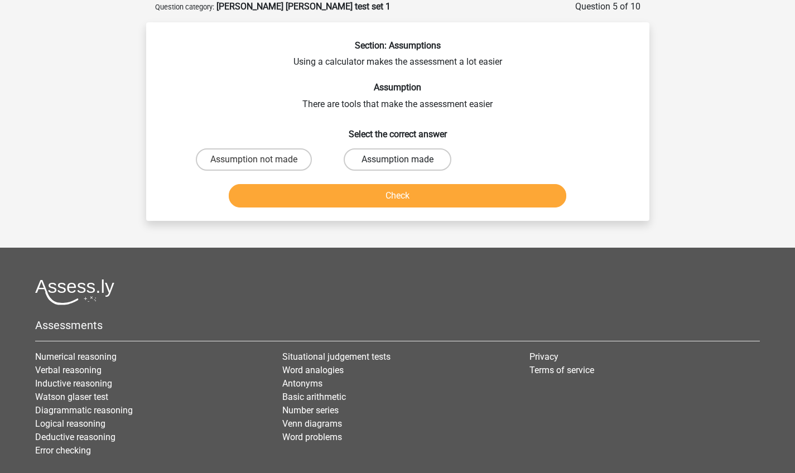
click at [416, 161] on label "Assumption made" at bounding box center [397, 159] width 108 height 22
click at [404, 161] on input "Assumption made" at bounding box center [400, 162] width 7 height 7
radio input "true"
click at [411, 196] on button "Check" at bounding box center [397, 195] width 337 height 23
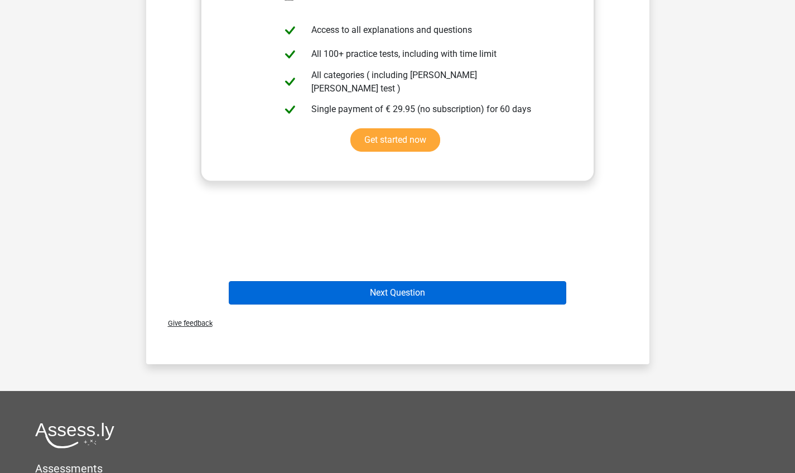
click at [429, 296] on button "Next Question" at bounding box center [397, 292] width 337 height 23
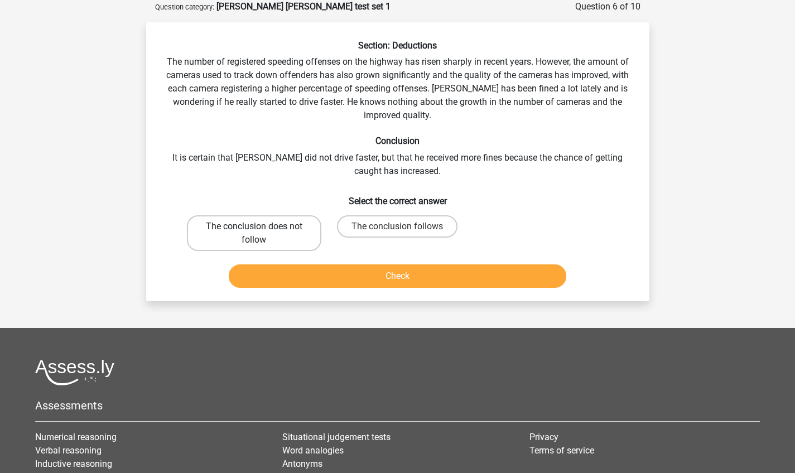
click at [283, 235] on label "The conclusion does not follow" at bounding box center [254, 233] width 134 height 36
click at [261, 234] on input "The conclusion does not follow" at bounding box center [257, 229] width 7 height 7
radio input "true"
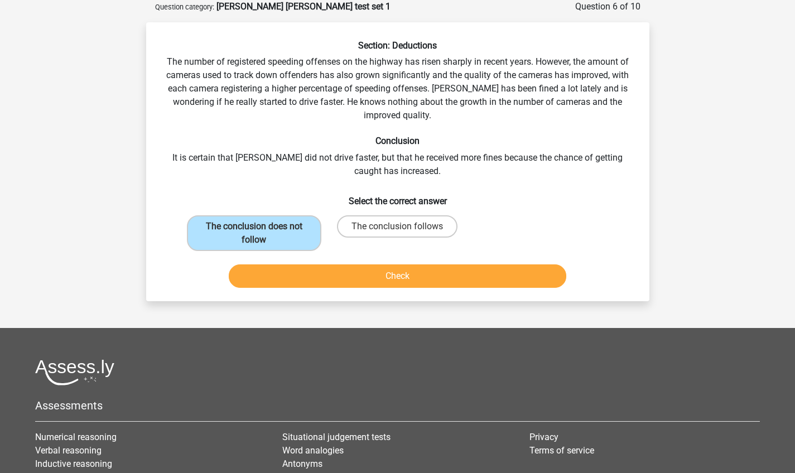
click at [439, 282] on button "Check" at bounding box center [397, 275] width 337 height 23
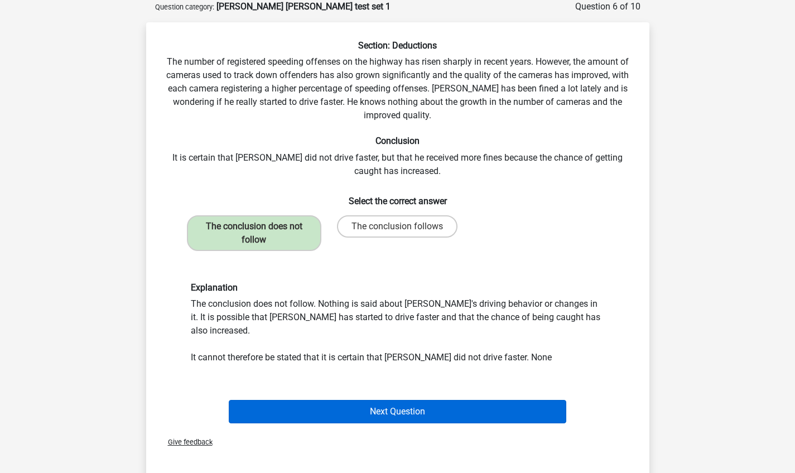
click at [432, 400] on button "Next Question" at bounding box center [397, 411] width 337 height 23
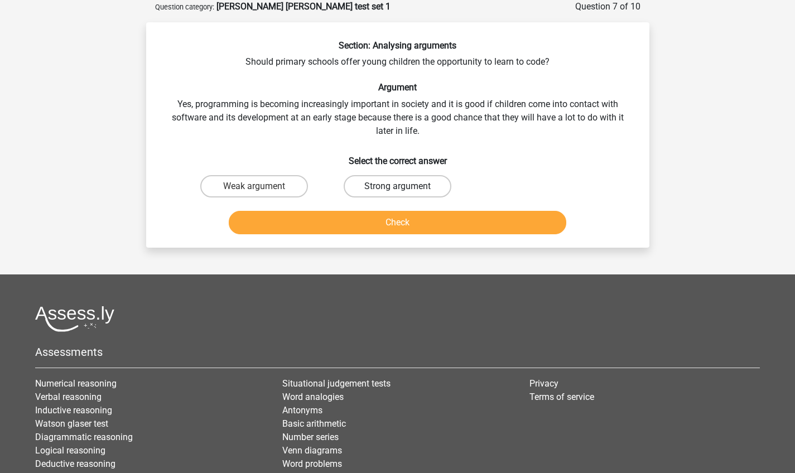
click at [439, 184] on label "Strong argument" at bounding box center [397, 186] width 108 height 22
click at [404, 186] on input "Strong argument" at bounding box center [400, 189] width 7 height 7
radio input "true"
click at [474, 226] on button "Check" at bounding box center [397, 222] width 337 height 23
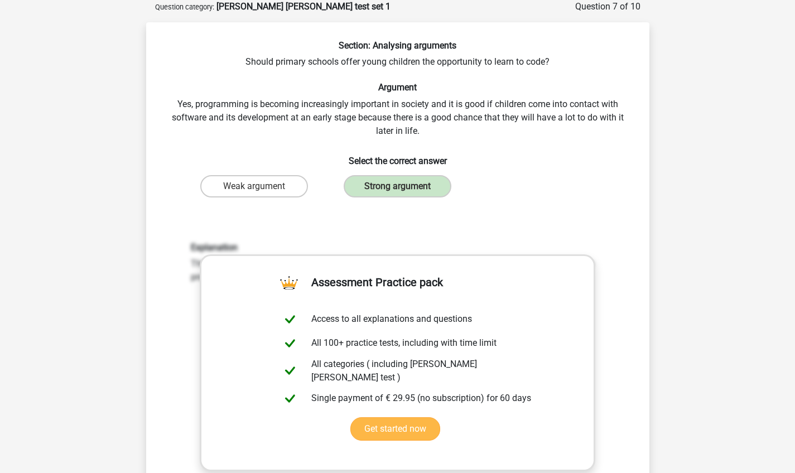
scroll to position [272, 0]
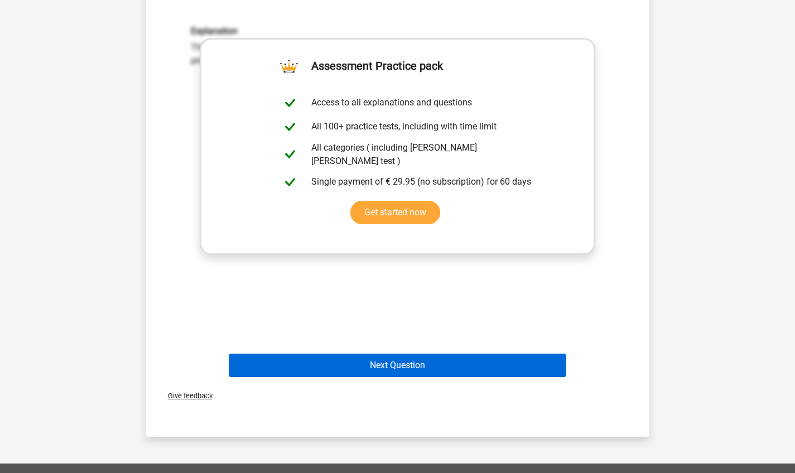
click at [413, 366] on button "Next Question" at bounding box center [397, 364] width 337 height 23
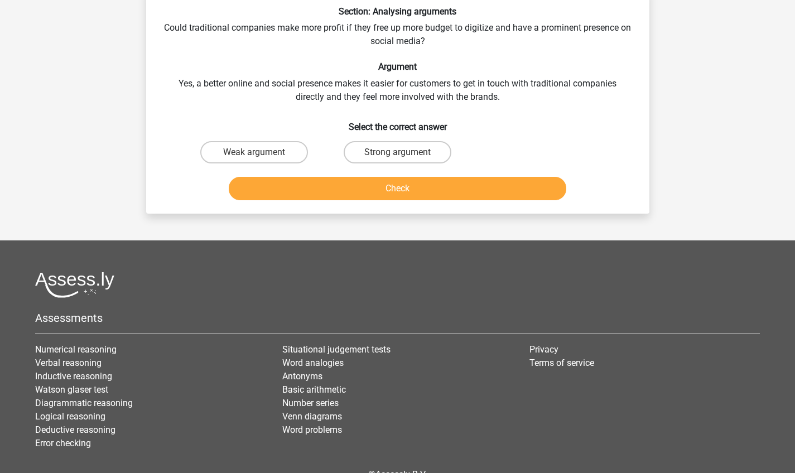
scroll to position [56, 0]
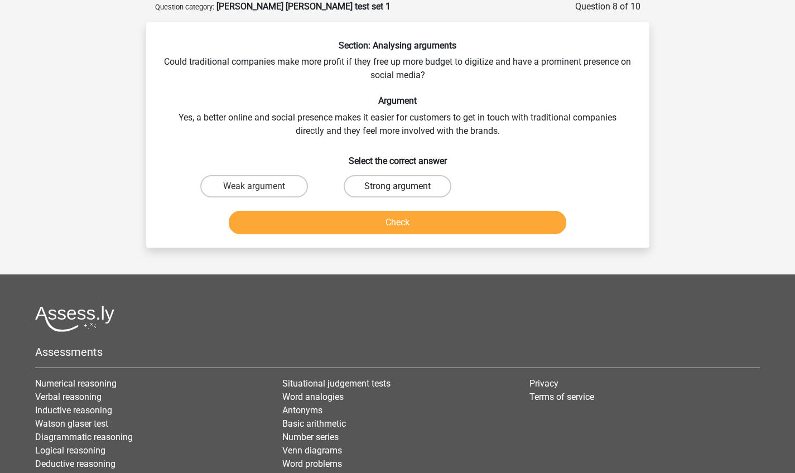
click at [438, 191] on label "Strong argument" at bounding box center [397, 186] width 108 height 22
click at [404, 191] on input "Strong argument" at bounding box center [400, 189] width 7 height 7
radio input "true"
click at [439, 231] on button "Check" at bounding box center [397, 222] width 337 height 23
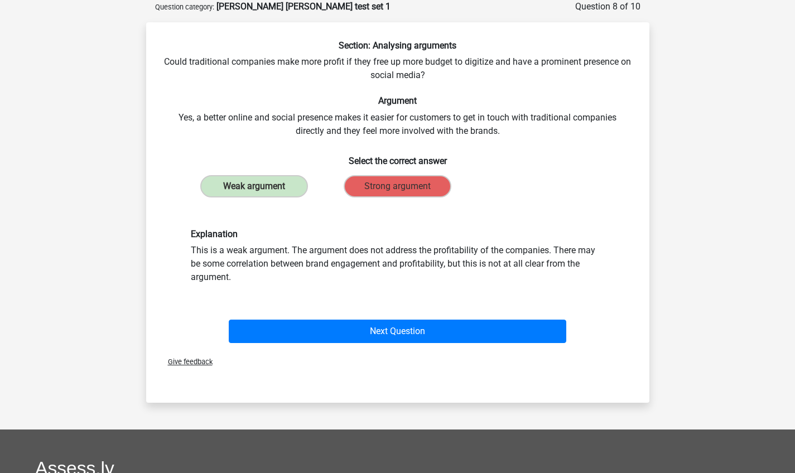
click at [370, 344] on div "Next Question" at bounding box center [397, 333] width 430 height 28
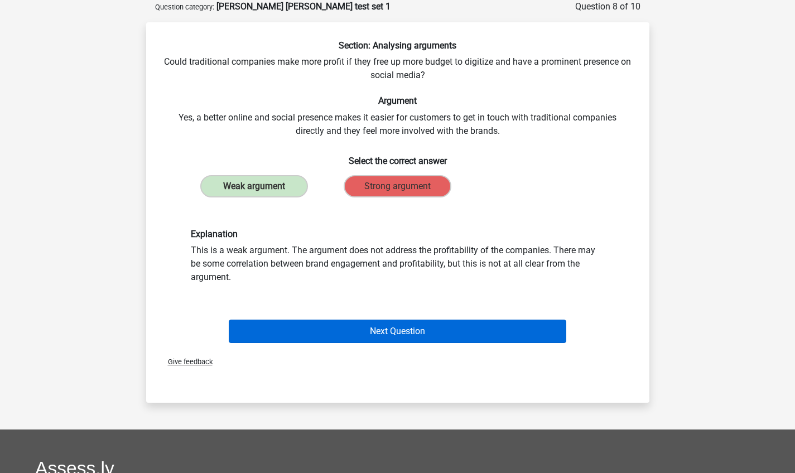
click at [375, 333] on button "Next Question" at bounding box center [397, 330] width 337 height 23
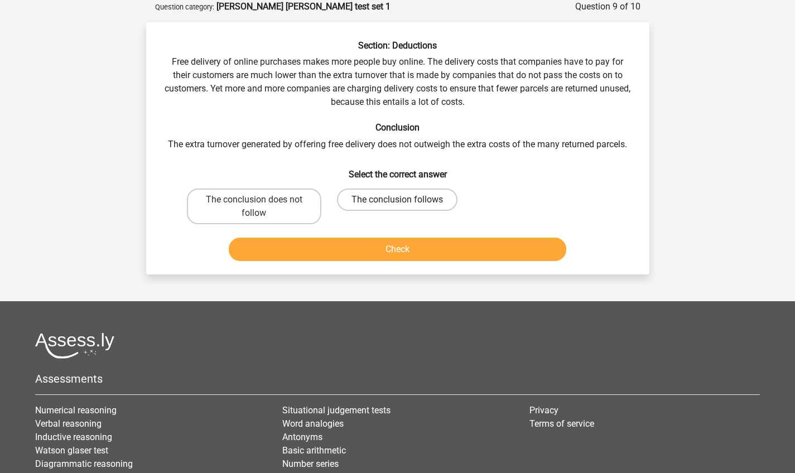
click at [392, 201] on label "The conclusion follows" at bounding box center [397, 199] width 120 height 22
click at [397, 201] on input "The conclusion follows" at bounding box center [400, 203] width 7 height 7
radio input "true"
click at [404, 251] on button "Check" at bounding box center [397, 249] width 337 height 23
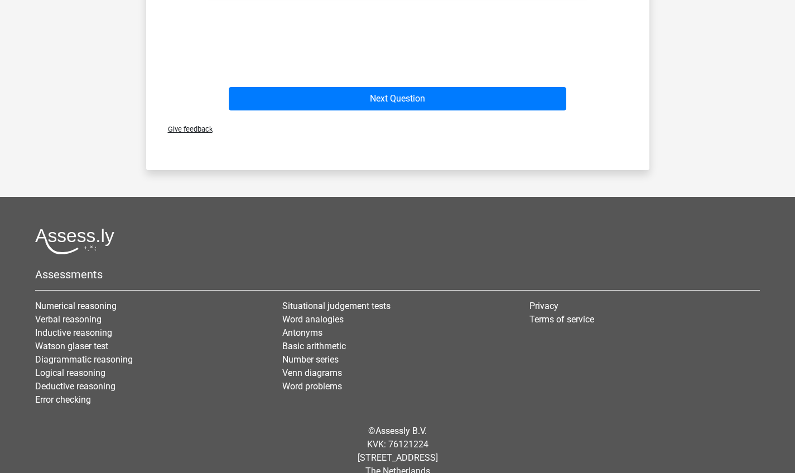
scroll to position [351, 0]
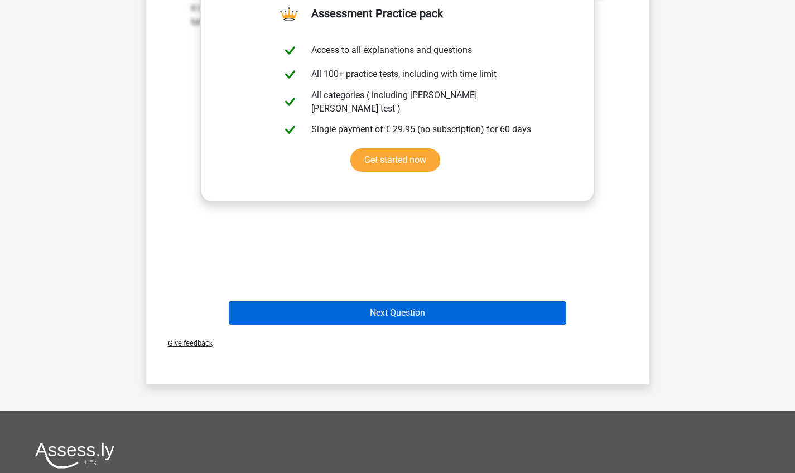
click at [373, 309] on button "Next Question" at bounding box center [397, 312] width 337 height 23
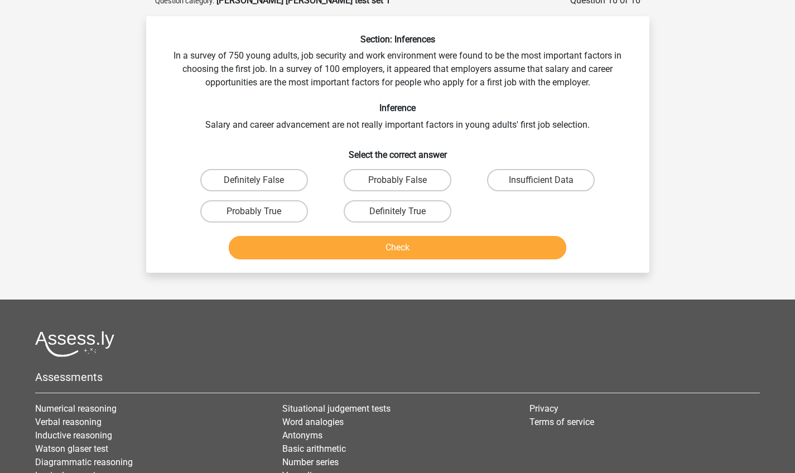
scroll to position [56, 0]
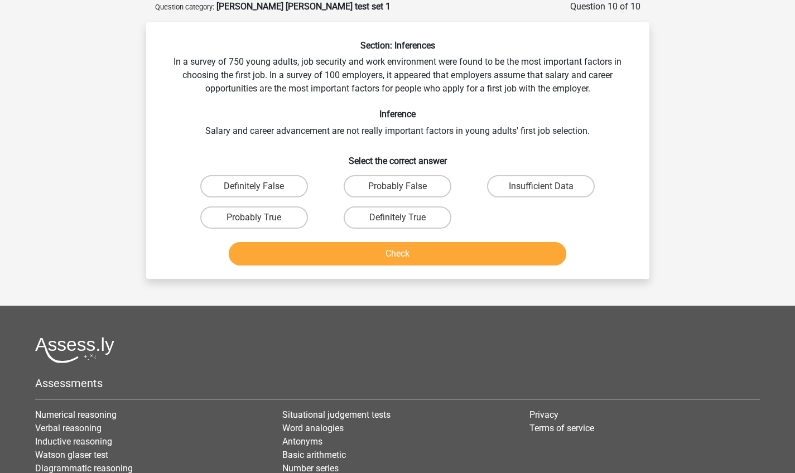
click at [544, 189] on input "Insufficient Data" at bounding box center [544, 189] width 7 height 7
radio input "true"
click at [478, 251] on button "Check" at bounding box center [397, 253] width 337 height 23
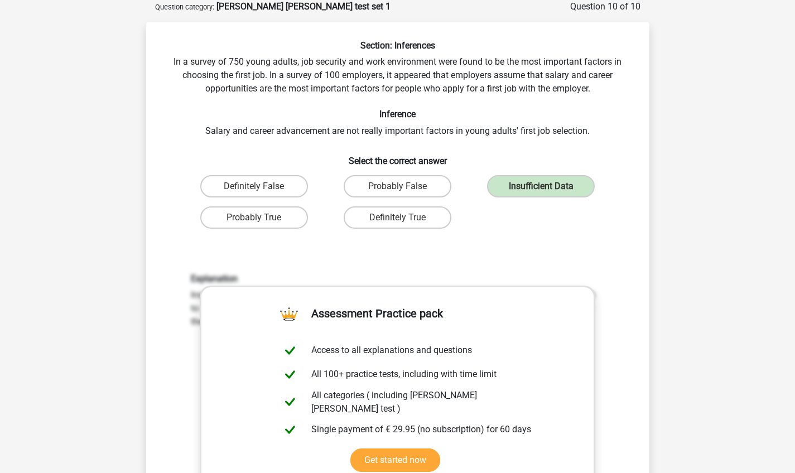
scroll to position [427, 0]
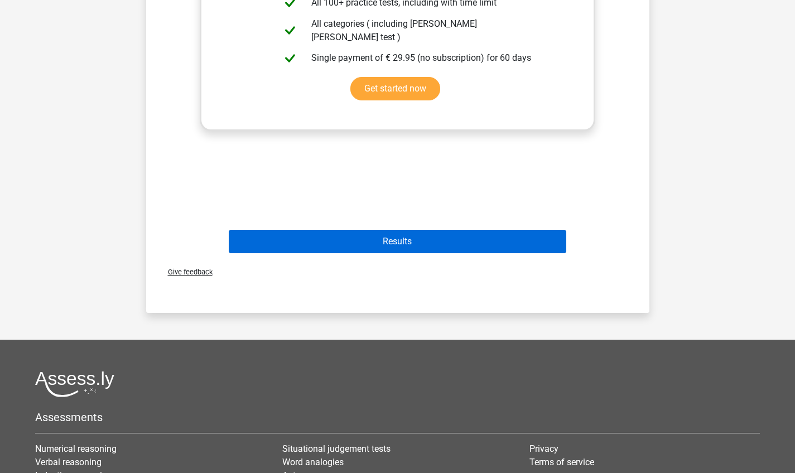
click at [440, 249] on button "Results" at bounding box center [397, 241] width 337 height 23
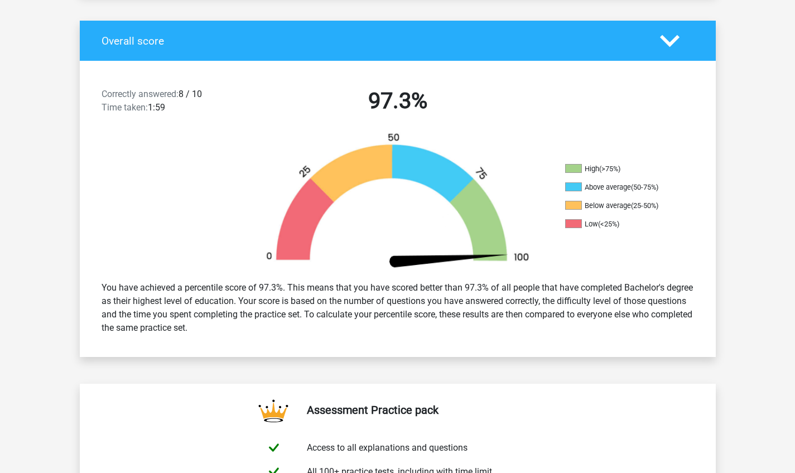
scroll to position [277, 0]
